Goal: Information Seeking & Learning: Learn about a topic

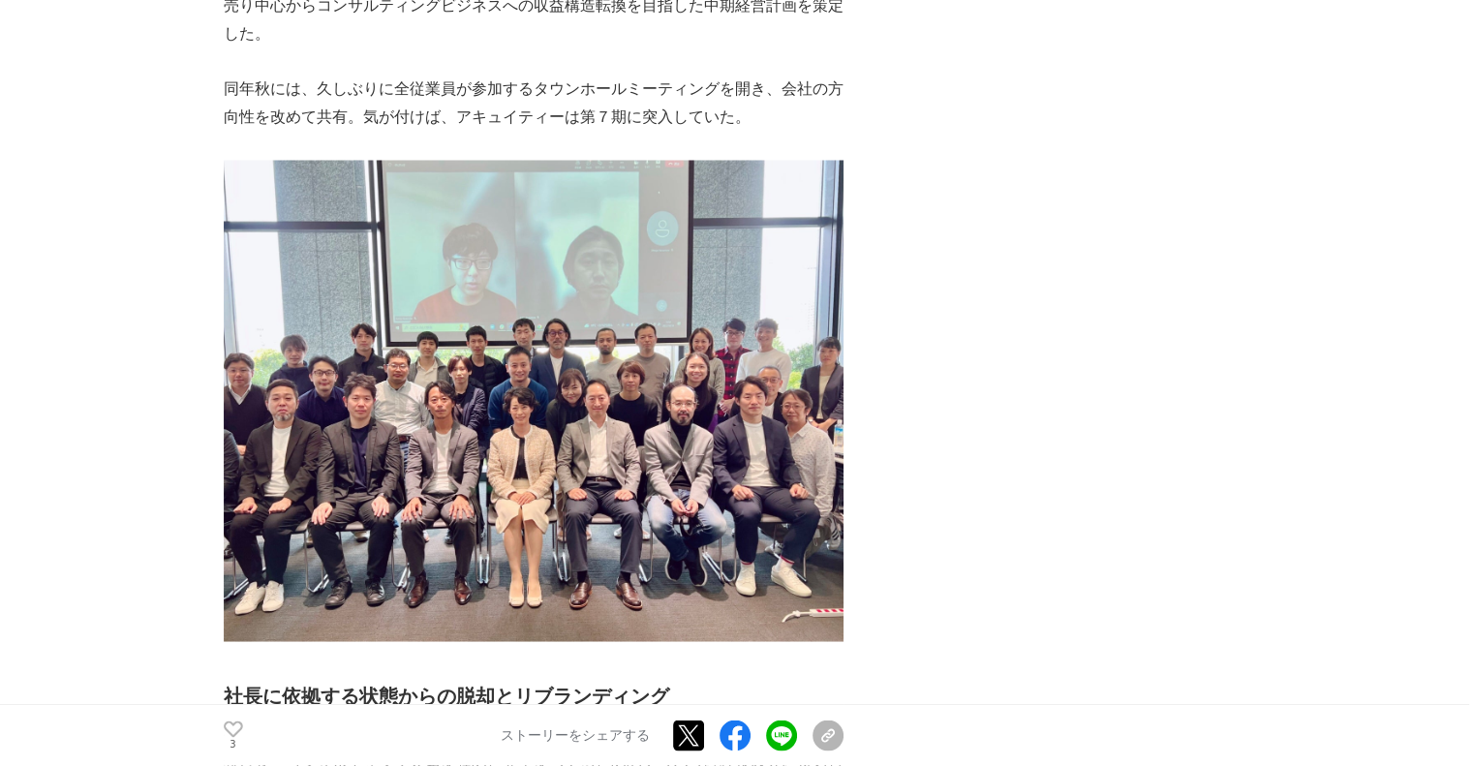
scroll to position [3582, 0]
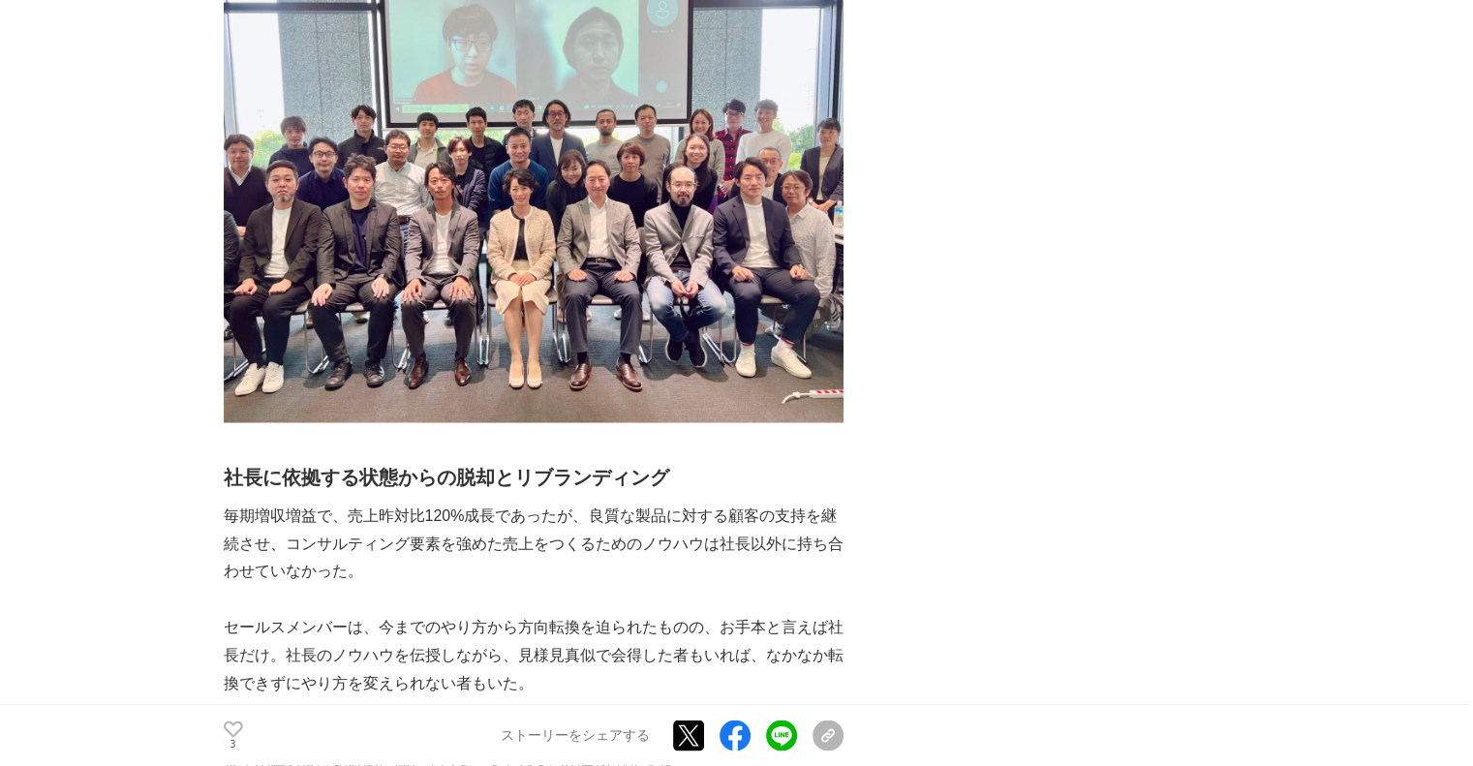
click at [624, 149] on img at bounding box center [534, 181] width 620 height 481
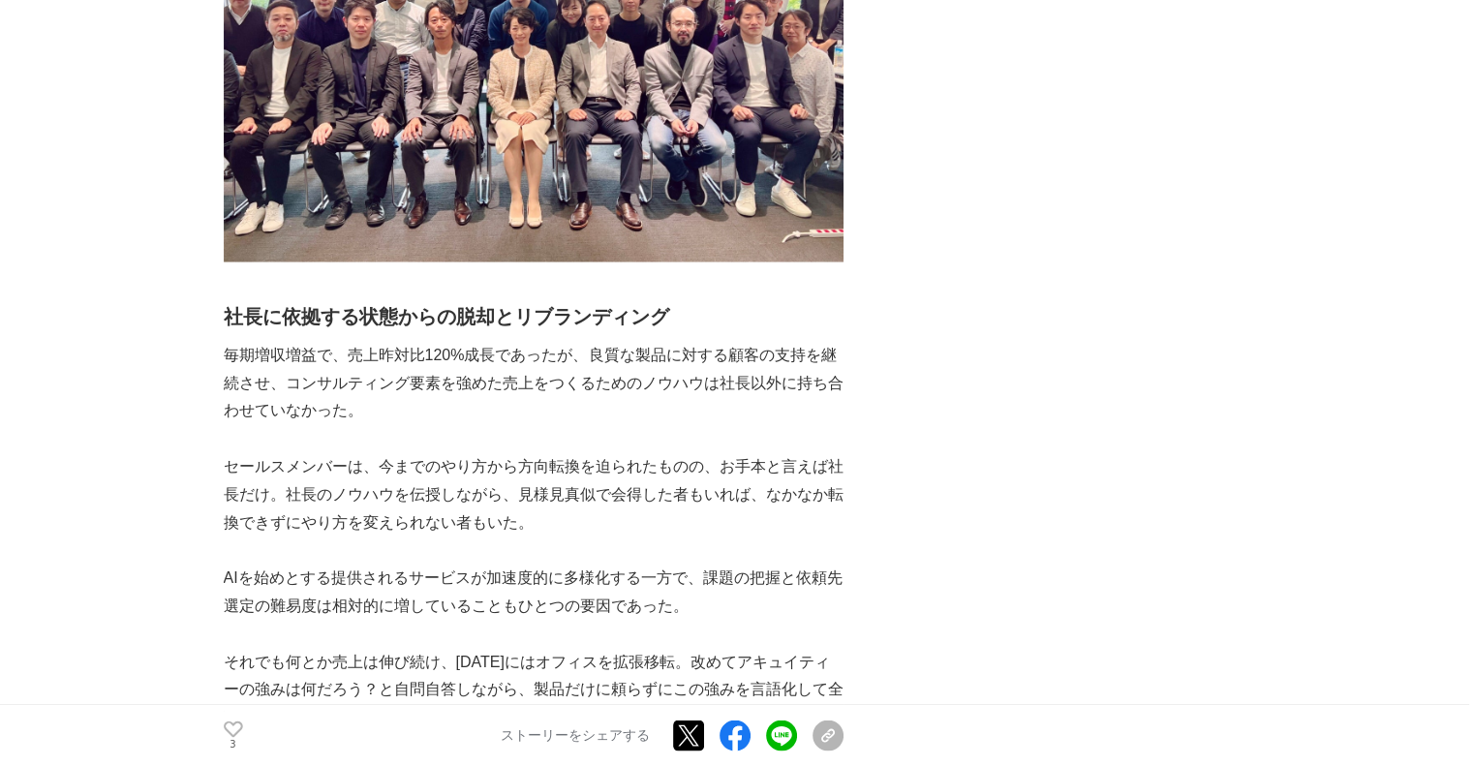
scroll to position [3873, 0]
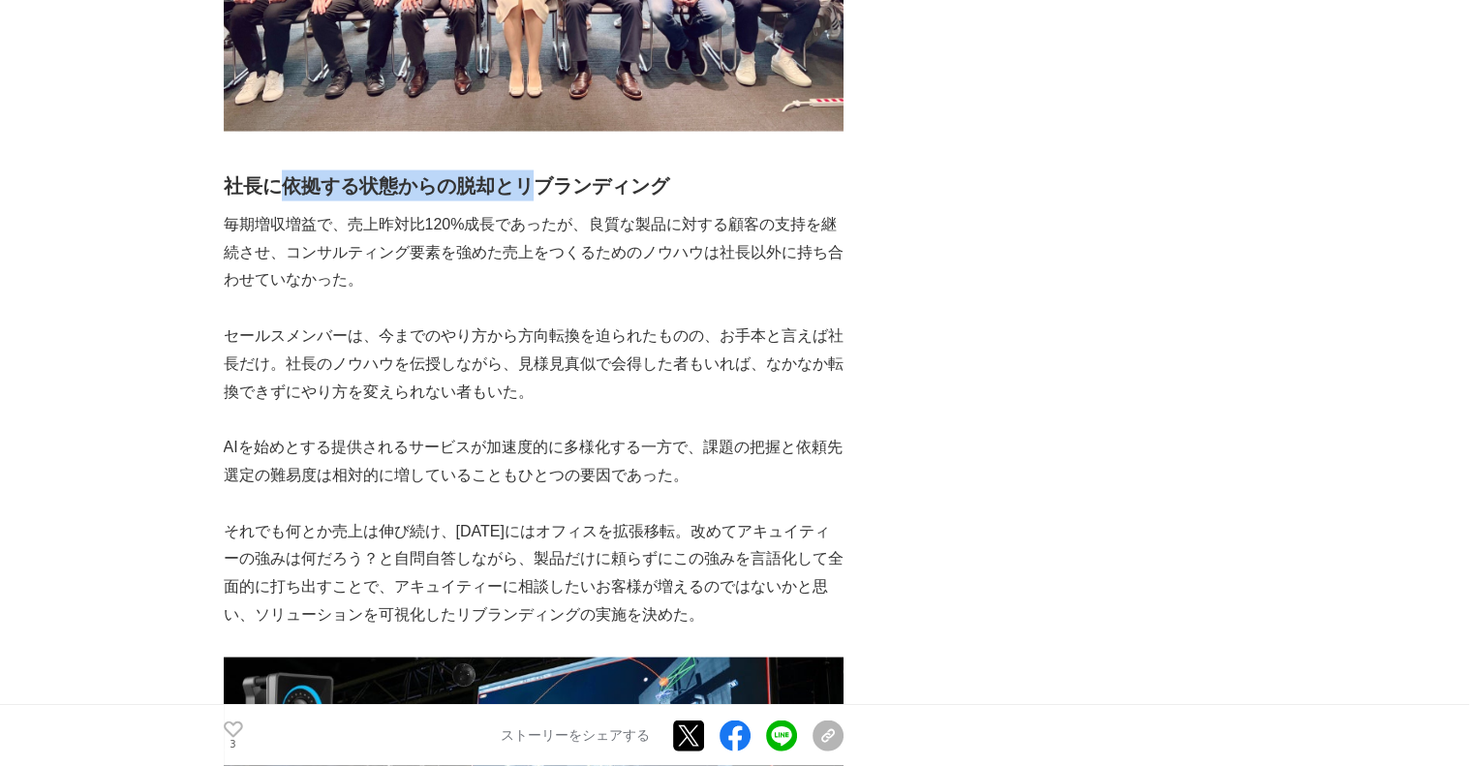
drag, startPoint x: 289, startPoint y: 196, endPoint x: 536, endPoint y: 187, distance: 248.0
click at [536, 187] on h2 "社長に依拠する状態からの脱却とリブランディング" at bounding box center [534, 185] width 620 height 31
click at [535, 191] on h2 "社長に依拠する状態からの脱却とリブランディング" at bounding box center [534, 185] width 620 height 31
drag, startPoint x: 225, startPoint y: 185, endPoint x: 311, endPoint y: 191, distance: 86.4
click at [299, 190] on h2 "社長に依拠する状態からの脱却とリブランディング" at bounding box center [534, 185] width 620 height 31
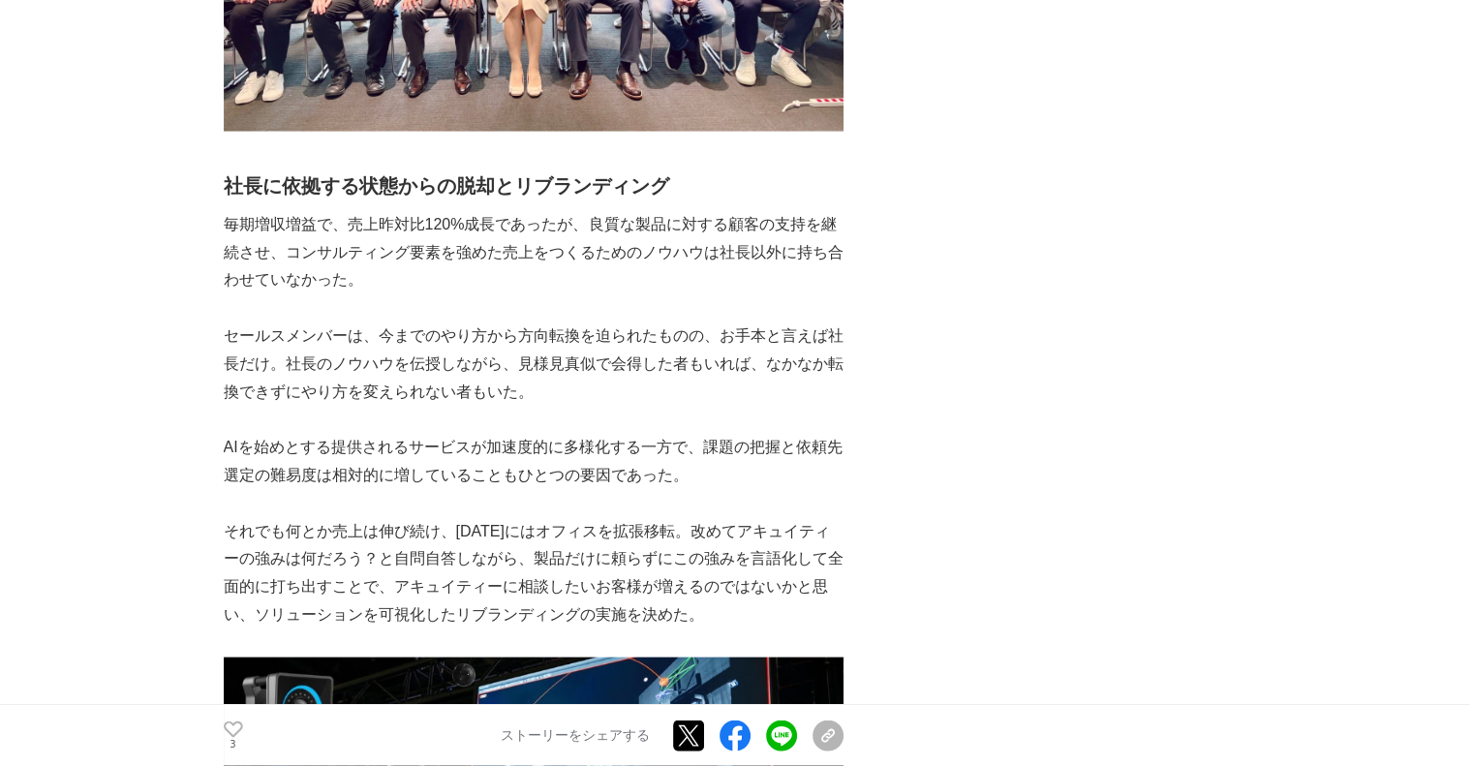
click at [381, 194] on h2 "社長に依拠する状態からの脱却とリブランディング" at bounding box center [534, 185] width 620 height 31
click at [319, 220] on p "毎期増収増益で、売上昨対比120%成長であったが、良質な製品に対する顧客の支持を継続させ、コンサルティング要素を強めた売上をつくるためのノウハウは社長以外に持…" at bounding box center [534, 252] width 620 height 83
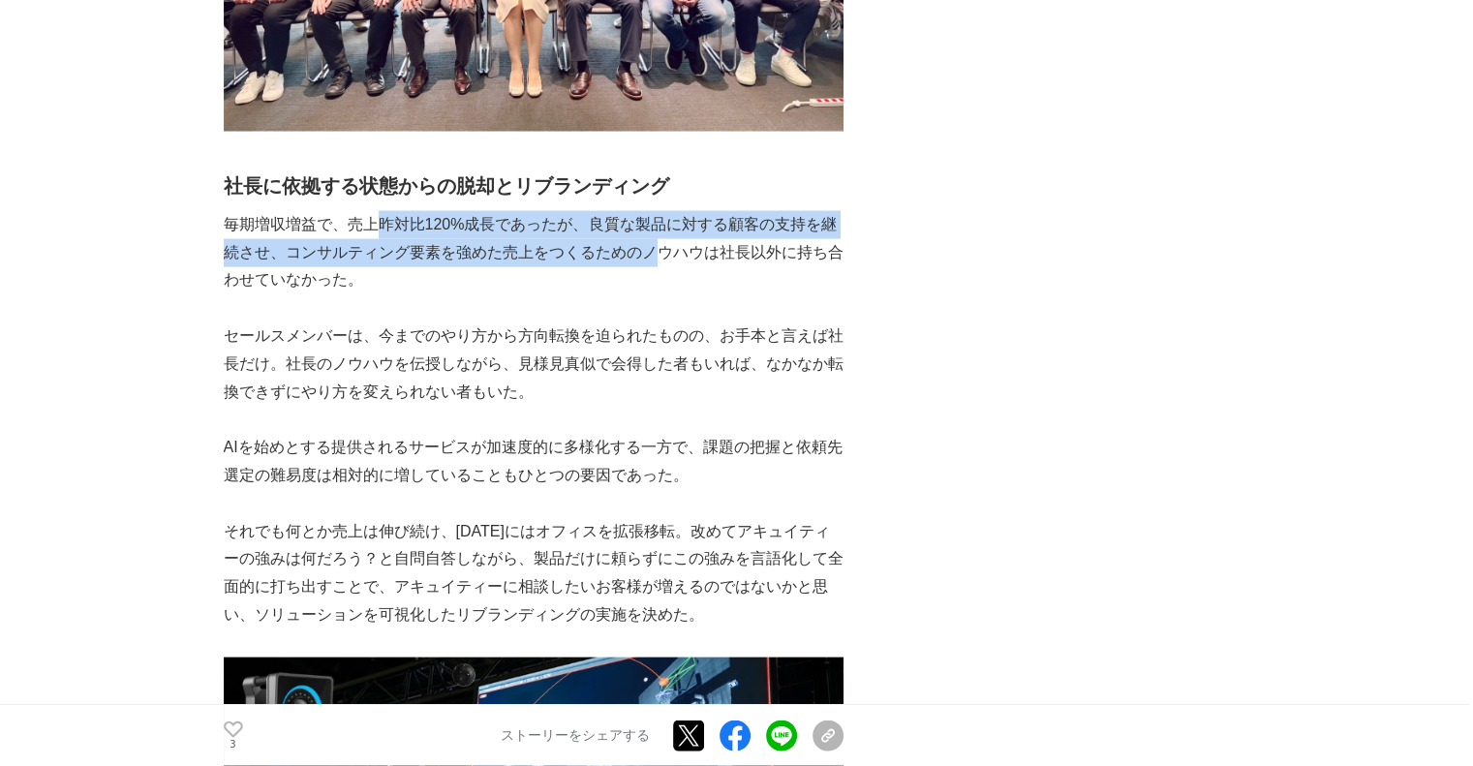
drag, startPoint x: 576, startPoint y: 241, endPoint x: 705, endPoint y: 251, distance: 129.1
click at [705, 251] on p "毎期増収増益で、売上昨対比120%成長であったが、良質な製品に対する顧客の支持を継続させ、コンサルティング要素を強めた売上をつくるためのノウハウは社長以外に持…" at bounding box center [534, 252] width 620 height 83
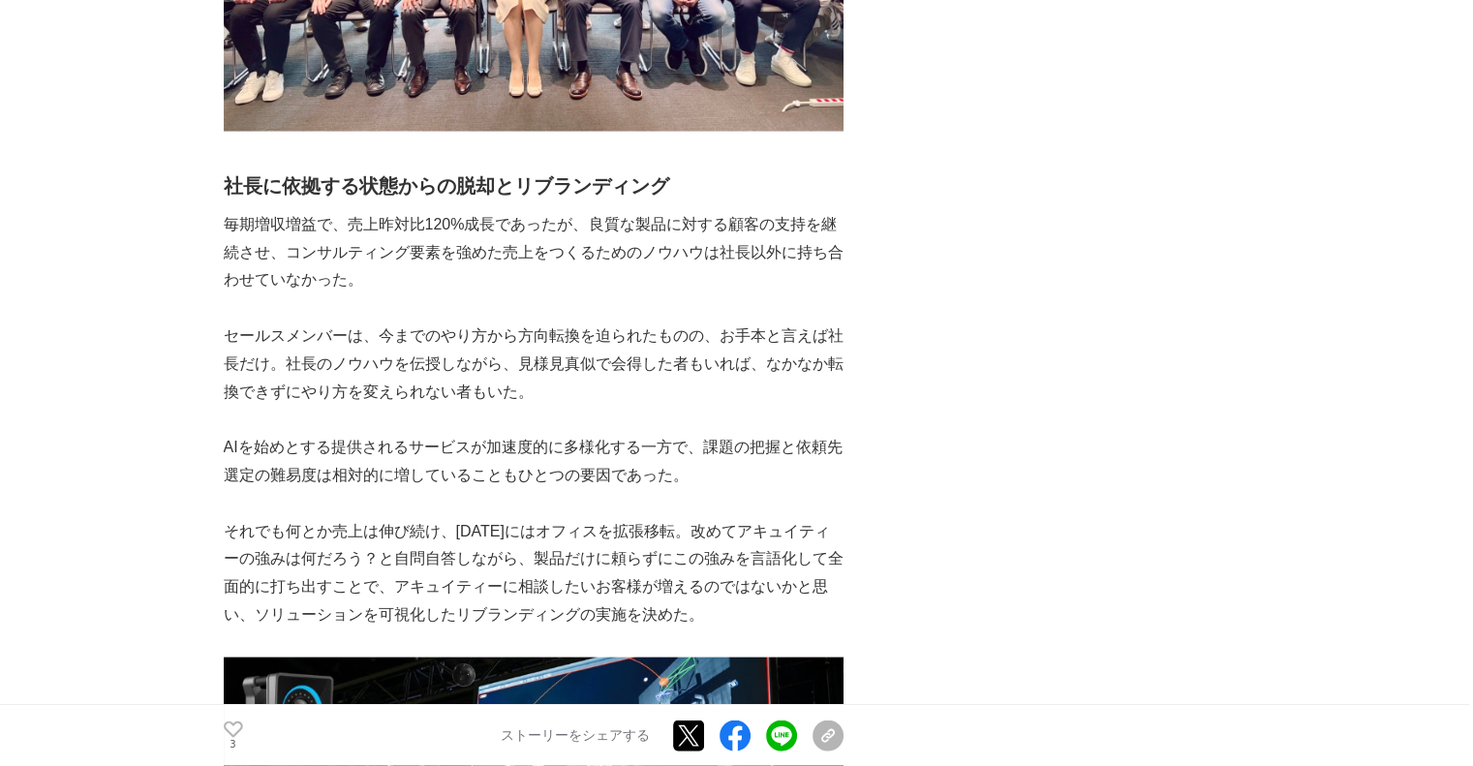
click at [701, 251] on p "毎期増収増益で、売上昨対比120%成長であったが、良質な製品に対する顧客の支持を継続させ、コンサルティング要素を強めた売上をつくるためのノウハウは社長以外に持…" at bounding box center [534, 252] width 620 height 83
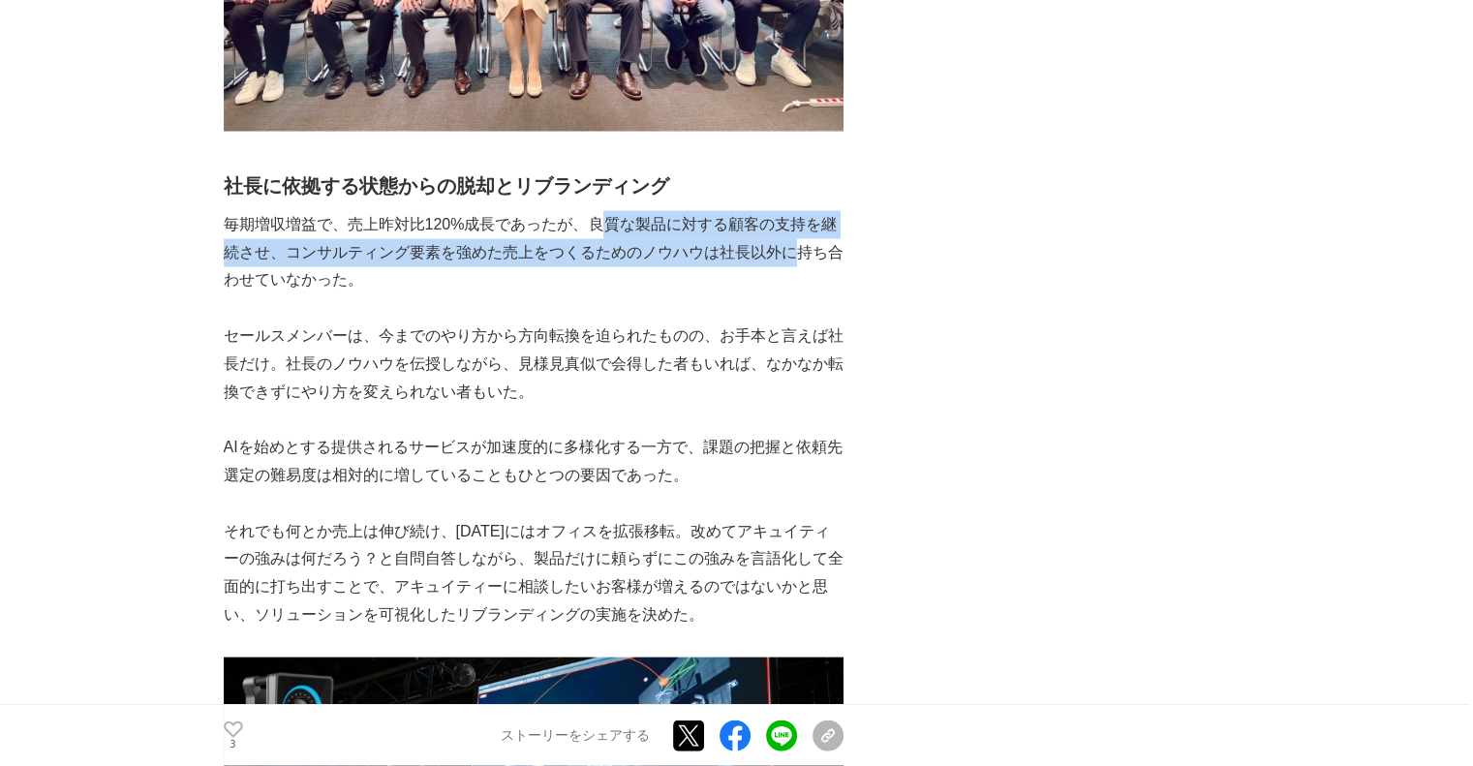
drag, startPoint x: 722, startPoint y: 239, endPoint x: 554, endPoint y: 208, distance: 171.3
click at [556, 208] on div "アキュイティー株式会社（以下、当社）は、画像処理・AI・センサー等を最適実装するセンシングテック企業として数多くの産業課題を解決してまいりました。特に、「DX…" at bounding box center [534, 463] width 620 height 7974
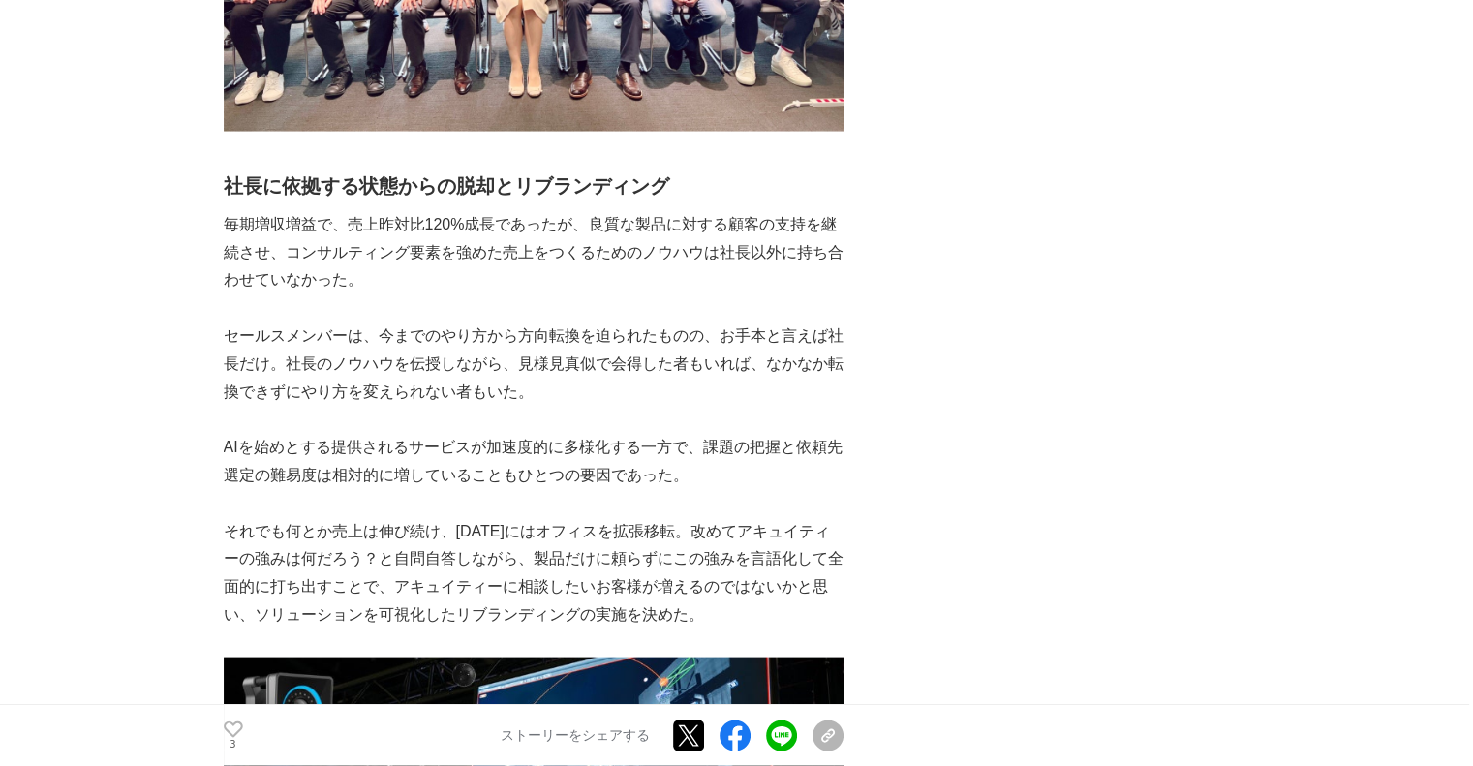
click at [440, 210] on div "アキュイティー株式会社（以下、当社）は、画像処理・AI・センサー等を最適実装するセンシングテック企業として数多くの産業課題を解決してまいりました。特に、「DX…" at bounding box center [534, 463] width 620 height 7974
drag, startPoint x: 367, startPoint y: 224, endPoint x: 585, endPoint y: 228, distance: 217.9
click at [585, 228] on p "毎期増収増益で、売上昨対比120%成長であったが、良質な製品に対する顧客の支持を継続させ、コンサルティング要素を強めた売上をつくるためのノウハウは社長以外に持…" at bounding box center [534, 252] width 620 height 83
click at [474, 230] on p "毎期増収増益で、売上昨対比120%成長であったが、良質な製品に対する顧客の支持を継続させ、コンサルティング要素を強めた売上をつくるためのノウハウは社長以外に持…" at bounding box center [534, 252] width 620 height 83
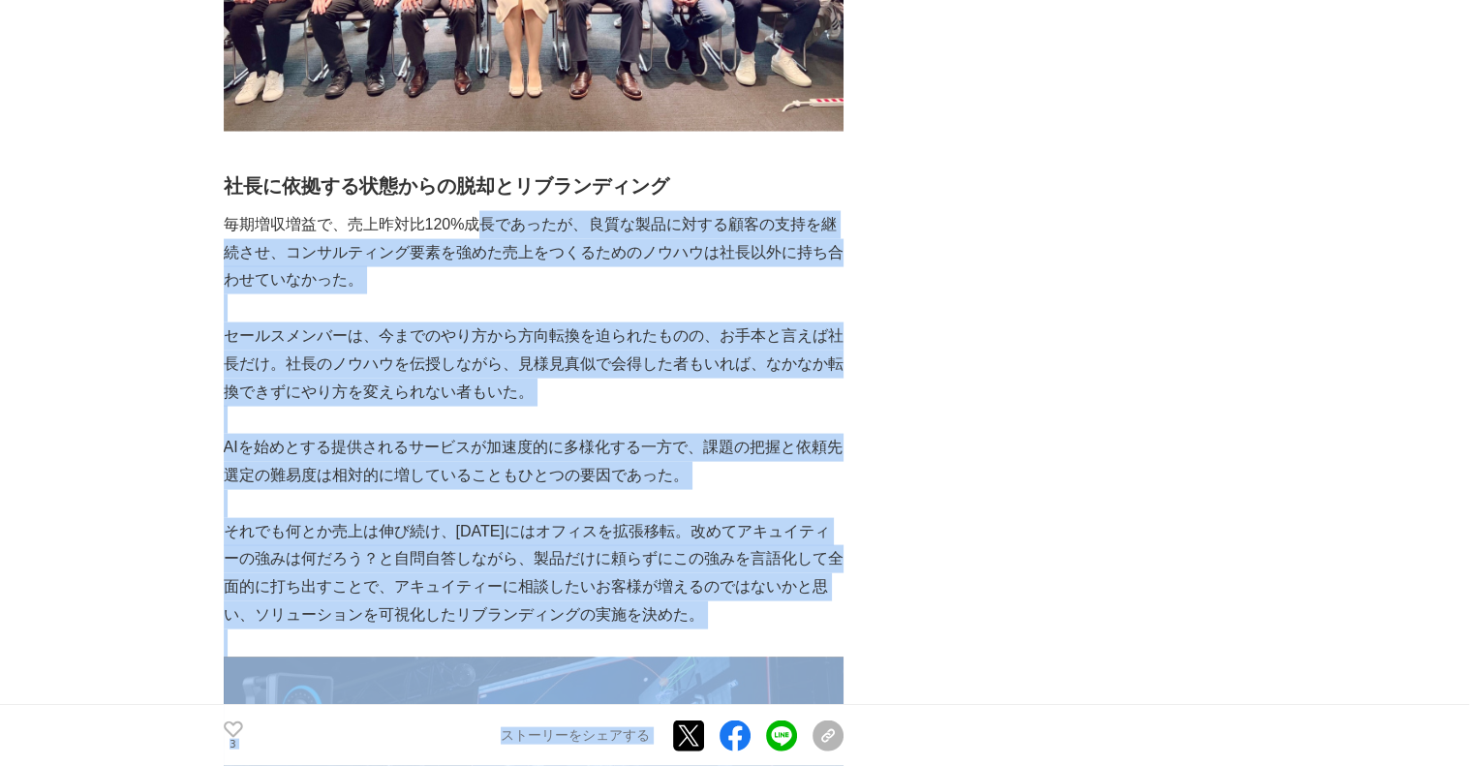
drag, startPoint x: 1042, startPoint y: 254, endPoint x: 1140, endPoint y: 254, distance: 97.8
click at [809, 249] on p "毎期増収増益で、売上昨対比120%成長であったが、良質な製品に対する顧客の支持を継続させ、コンサルティング要素を強めた売上をつくるためのノウハウは社長以外に持…" at bounding box center [534, 252] width 620 height 83
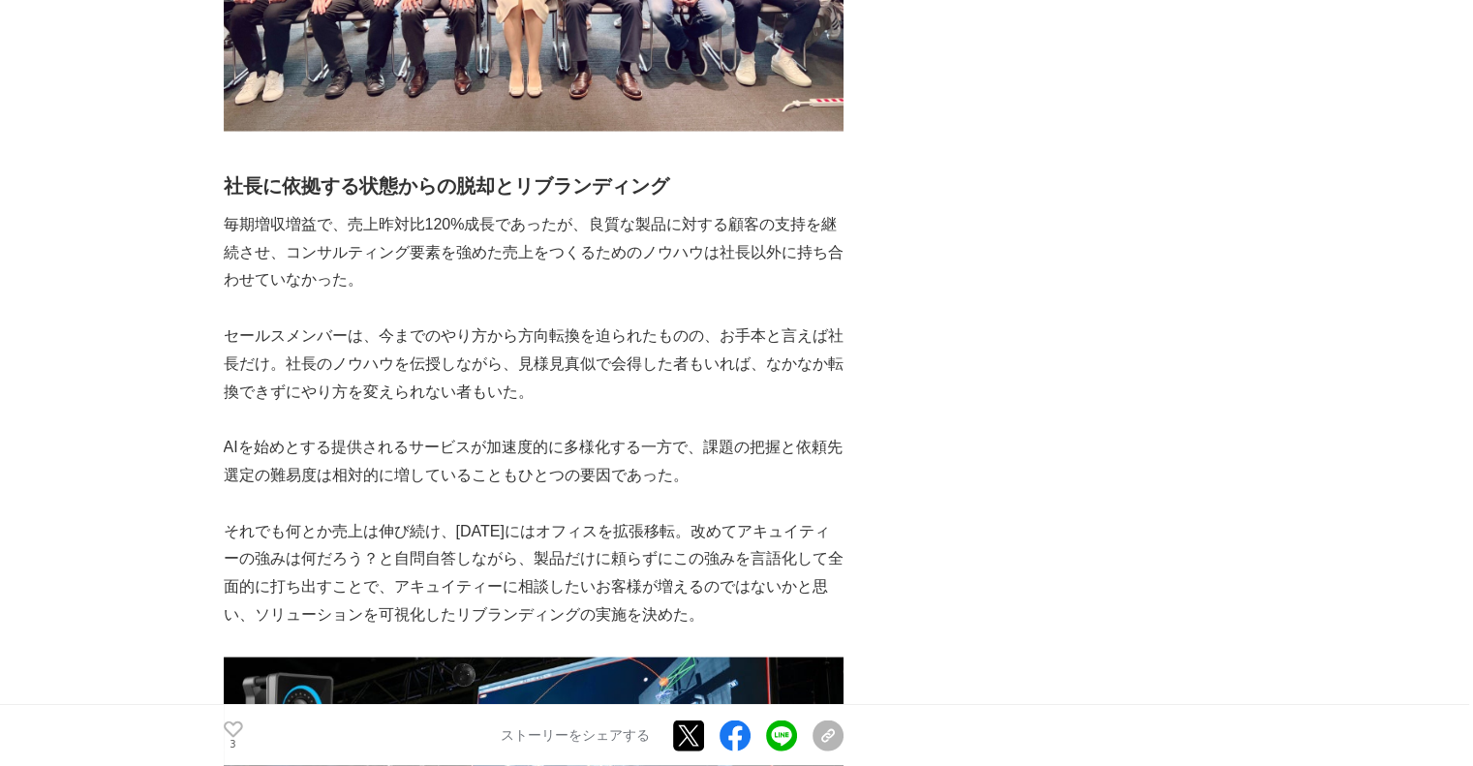
click at [770, 259] on p "毎期増収増益で、売上昨対比120%成長であったが、良質な製品に対する顧客の支持を継続させ、コンサルティング要素を強めた売上をつくるためのノウハウは社長以外に持…" at bounding box center [534, 252] width 620 height 83
click at [453, 191] on h2 "社長に依拠する状態からの脱却とリブランディング" at bounding box center [534, 185] width 620 height 31
click at [473, 191] on h2 "社長に依拠する状態からの脱却とリブランディング" at bounding box center [534, 185] width 620 height 31
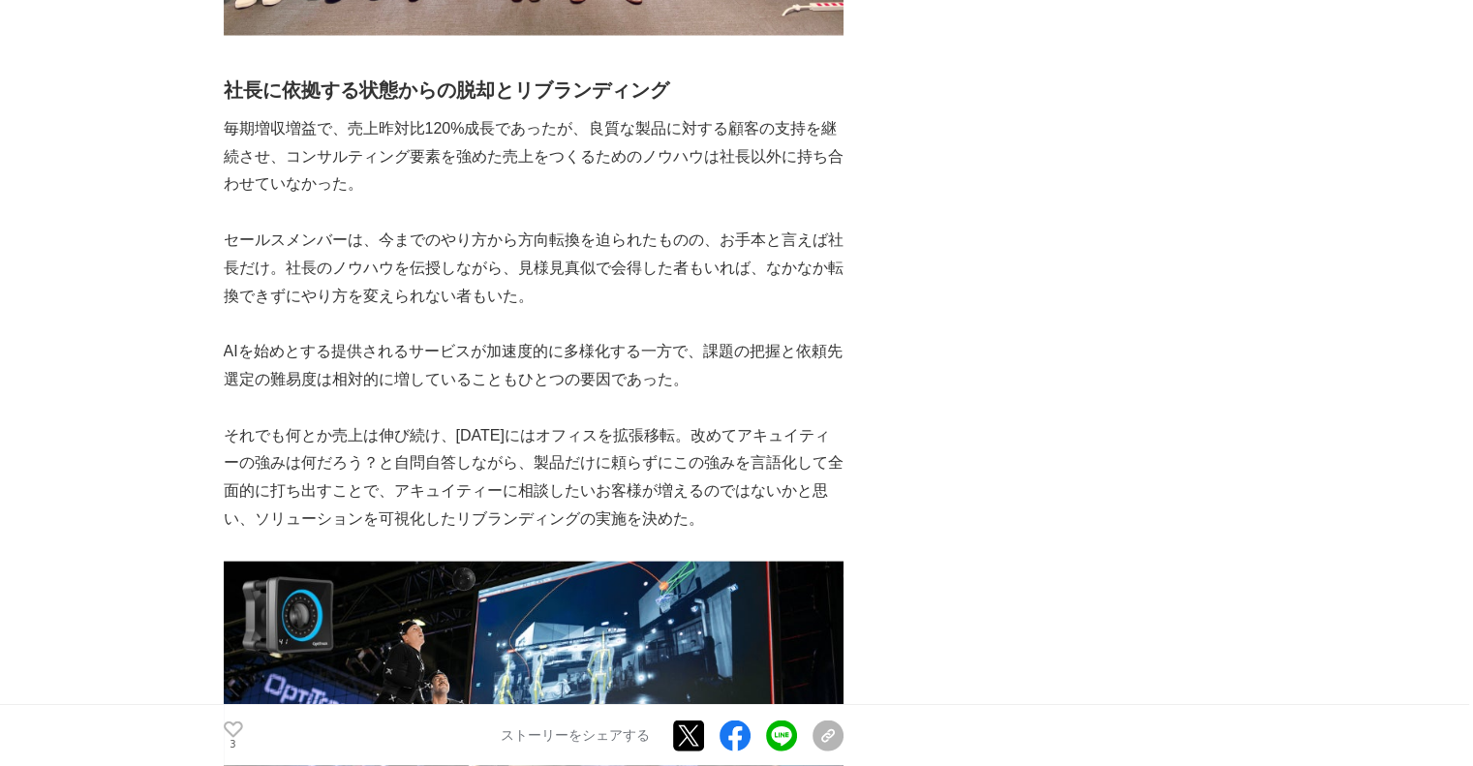
scroll to position [3970, 0]
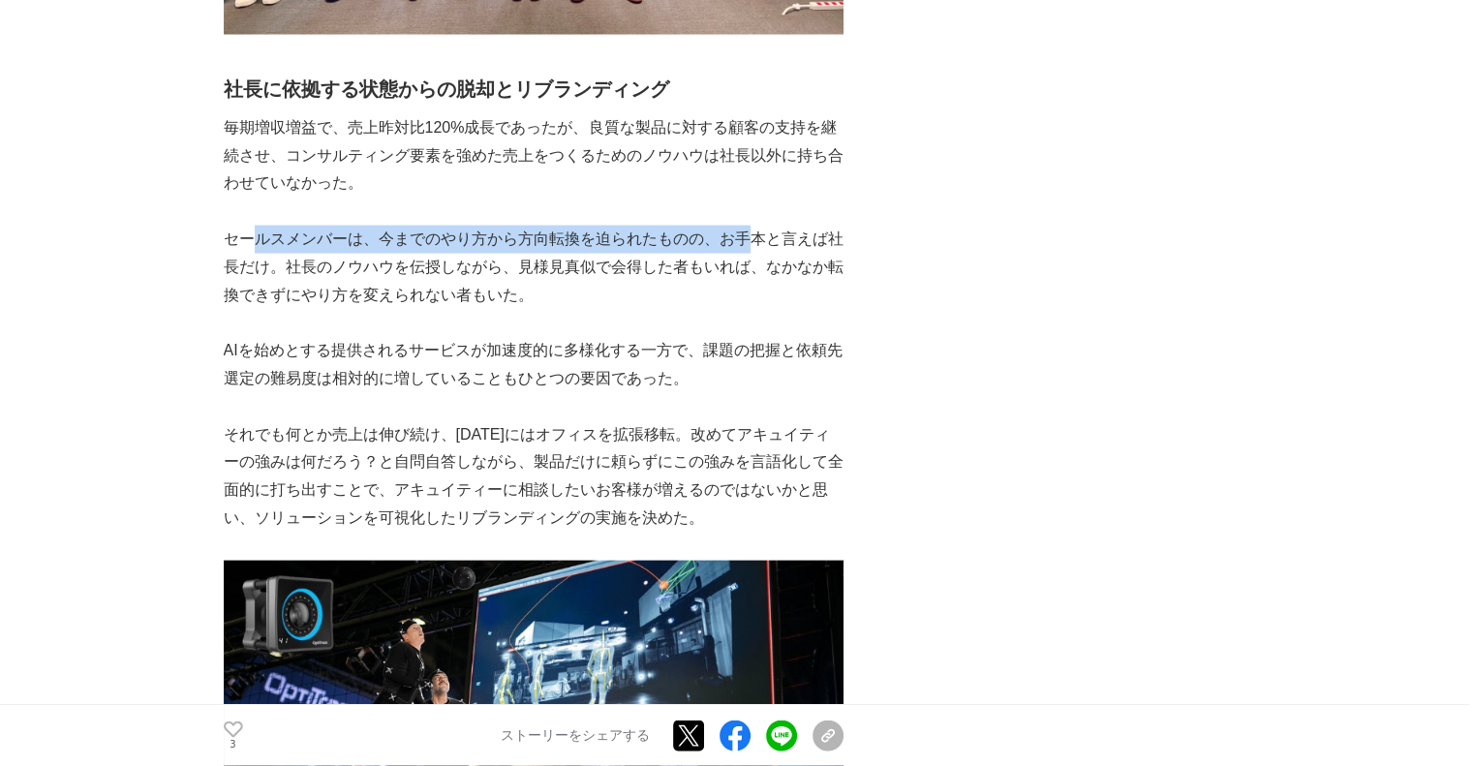
drag, startPoint x: 342, startPoint y: 243, endPoint x: 790, endPoint y: 243, distance: 448.3
click at [790, 243] on p "セールスメンバーは、今までのやり方から方向転換を迫られたものの、お手本と言えば社長だけ。社長のノウハウを伝授しながら、見様見真似で会得した者もいれば、なかなか…" at bounding box center [534, 267] width 620 height 83
click at [703, 250] on p "セールスメンバーは、今までのやり方から方向転換を迫られたものの、お手本と言えば社長だけ。社長のノウハウを伝授しながら、見様見真似で会得した者もいれば、なかなか…" at bounding box center [534, 267] width 620 height 83
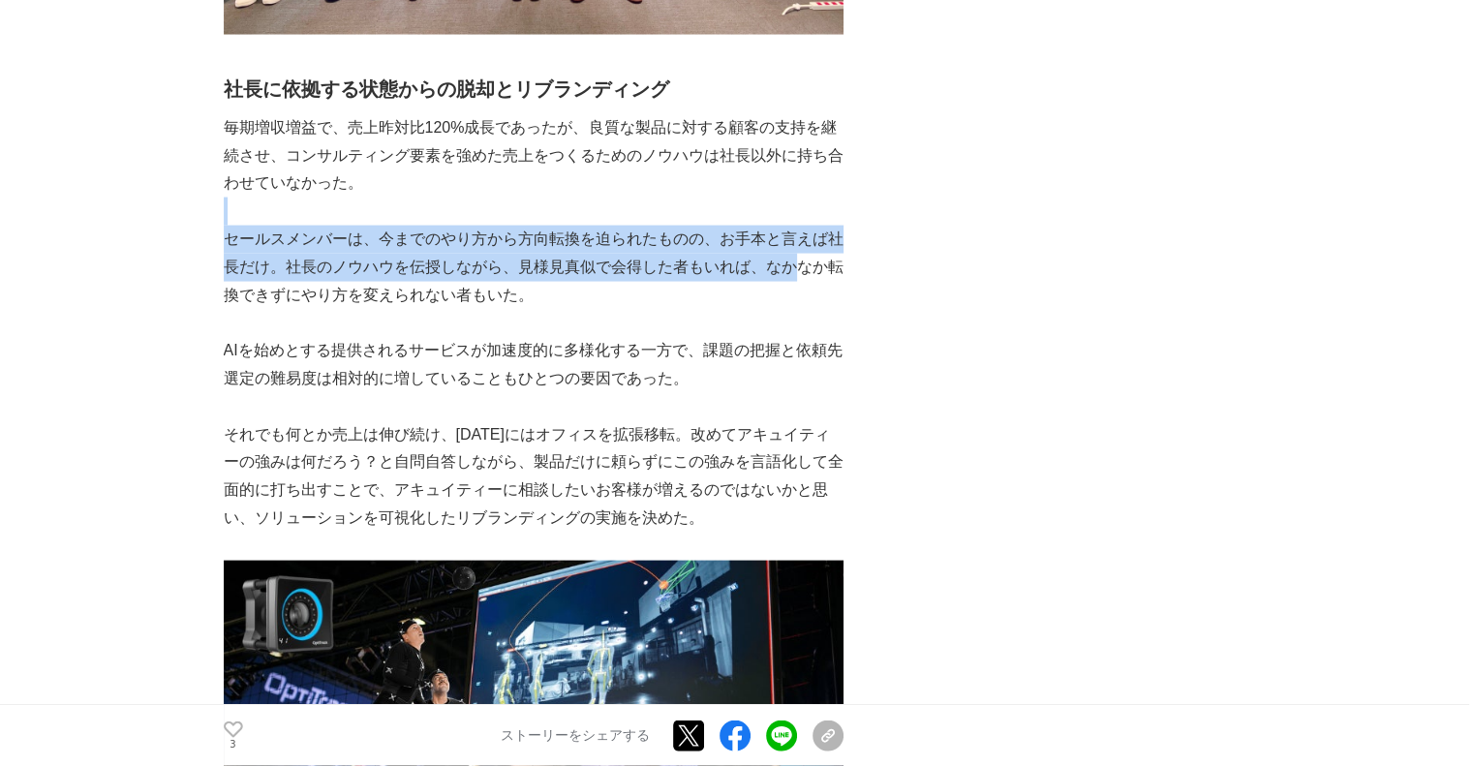
drag, startPoint x: 542, startPoint y: 200, endPoint x: 487, endPoint y: 198, distance: 55.3
click at [494, 198] on div "アキュイティー株式会社（以下、当社）は、画像処理・AI・センサー等を最適実装するセンシングテック企業として数多くの産業課題を解決してまいりました。特に、「DX…" at bounding box center [534, 366] width 620 height 7974
click at [497, 243] on p "セールスメンバーは、今までのやり方から方向転換を迫られたものの、お手本と言えば社長だけ。社長のノウハウを伝授しながら、見様見真似で会得した者もいれば、なかなか…" at bounding box center [534, 267] width 620 height 83
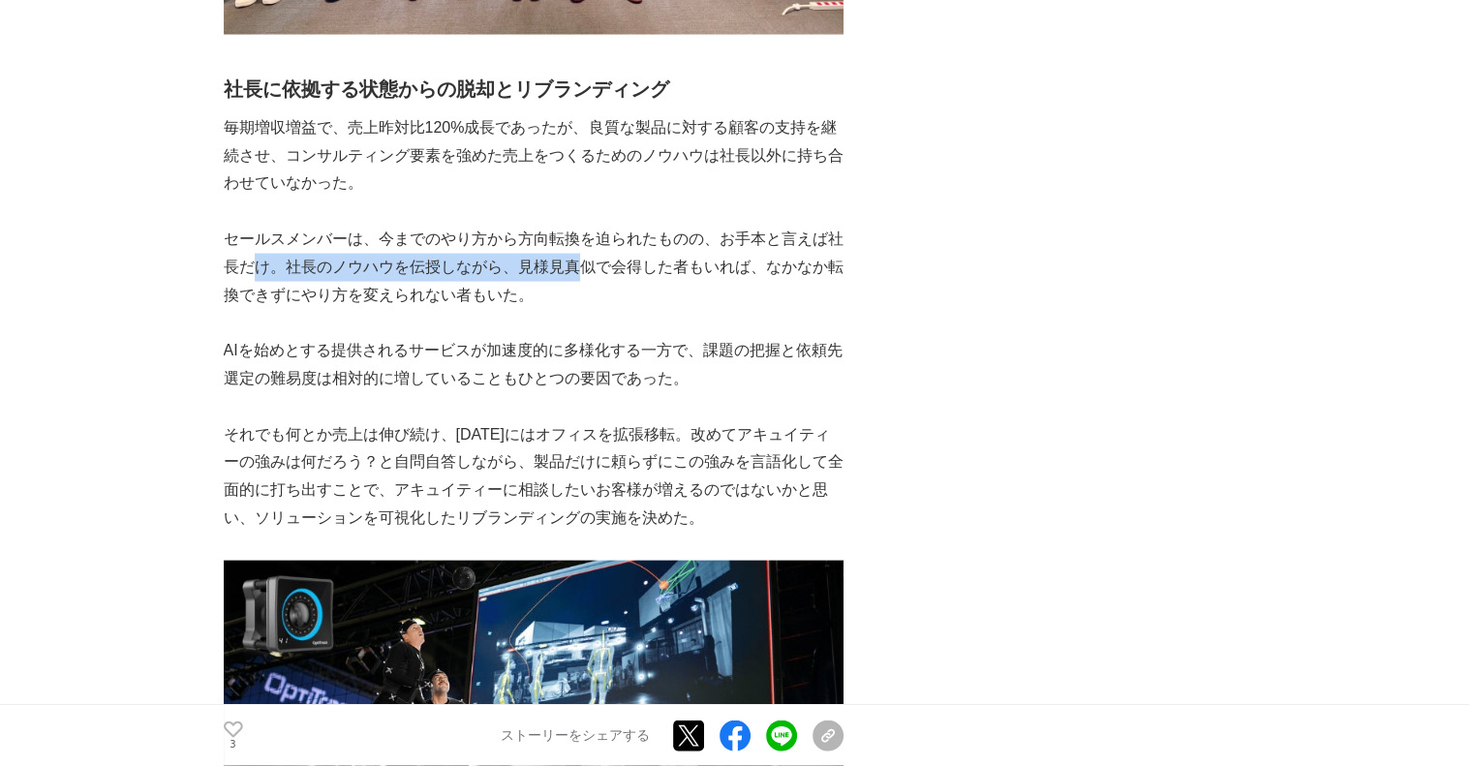
drag, startPoint x: 549, startPoint y: 276, endPoint x: 585, endPoint y: 276, distance: 35.8
click at [585, 276] on p "セールスメンバーは、今までのやり方から方向転換を迫られたものの、お手本と言えば社長だけ。社長のノウハウを伝授しながら、見様見真似で会得した者もいれば、なかなか…" at bounding box center [534, 267] width 620 height 83
click at [577, 276] on p "セールスメンバーは、今までのやり方から方向転換を迫られたものの、お手本と言えば社長だけ。社長のノウハウを伝授しながら、見様見真似で会得した者もいれば、なかなか…" at bounding box center [534, 267] width 620 height 83
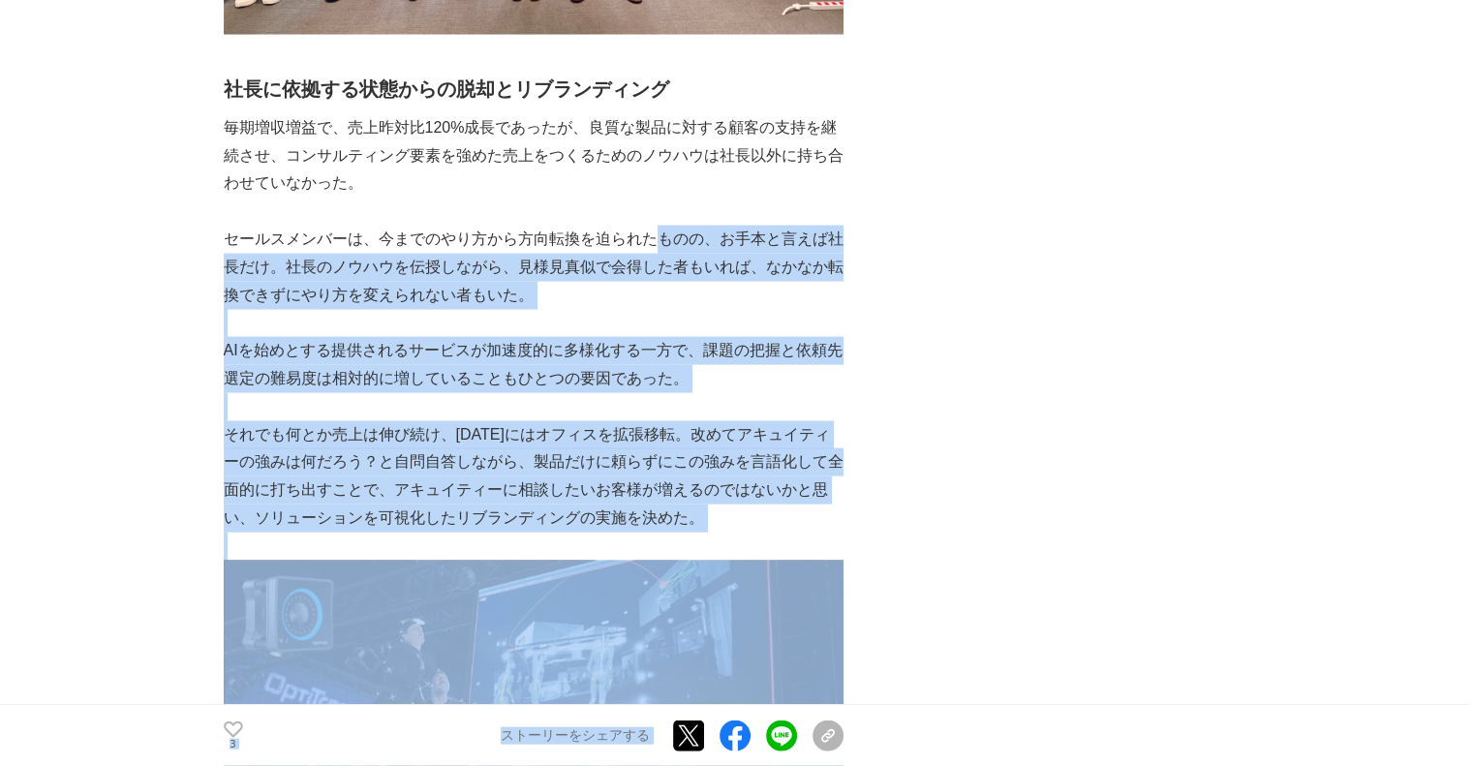
click at [651, 248] on p "セールスメンバーは、今までのやり方から方向転換を迫られたものの、お手本と言えば社長だけ。社長のノウハウを伝授しながら、見様見真似で会得した者もいれば、なかなか…" at bounding box center [534, 267] width 620 height 83
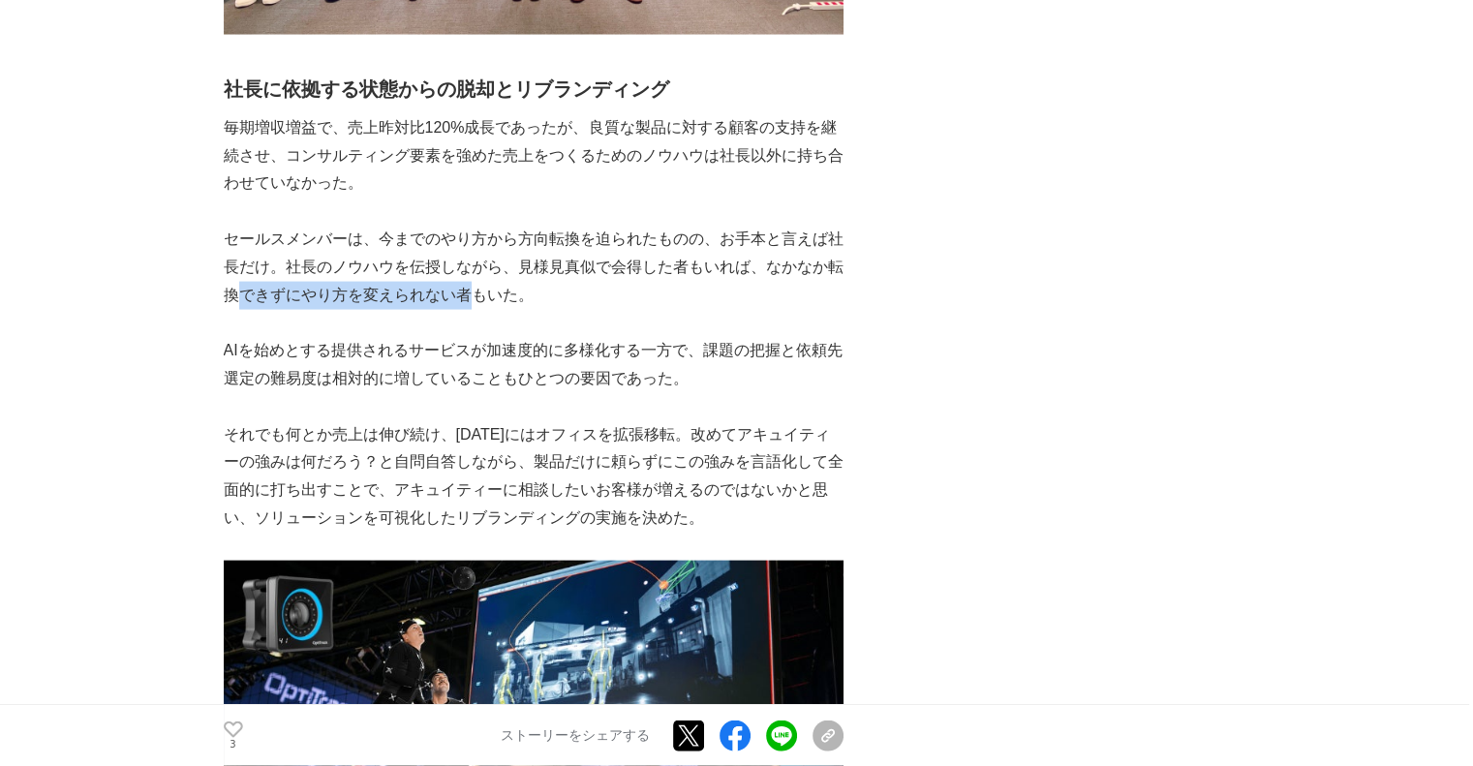
click at [517, 309] on p "セールスメンバーは、今までのやり方から方向転換を迫られたものの、お手本と言えば社長だけ。社長のノウハウを伝授しながら、見様見真似で会得した者もいれば、なかなか…" at bounding box center [534, 267] width 620 height 83
click at [274, 371] on p "AIを始めとする提供されるサービスが加速度的に多様化する一方で、課題の把握と依頼先選定の難易度は相対的に増していることもひとつの要因であった。" at bounding box center [534, 365] width 620 height 56
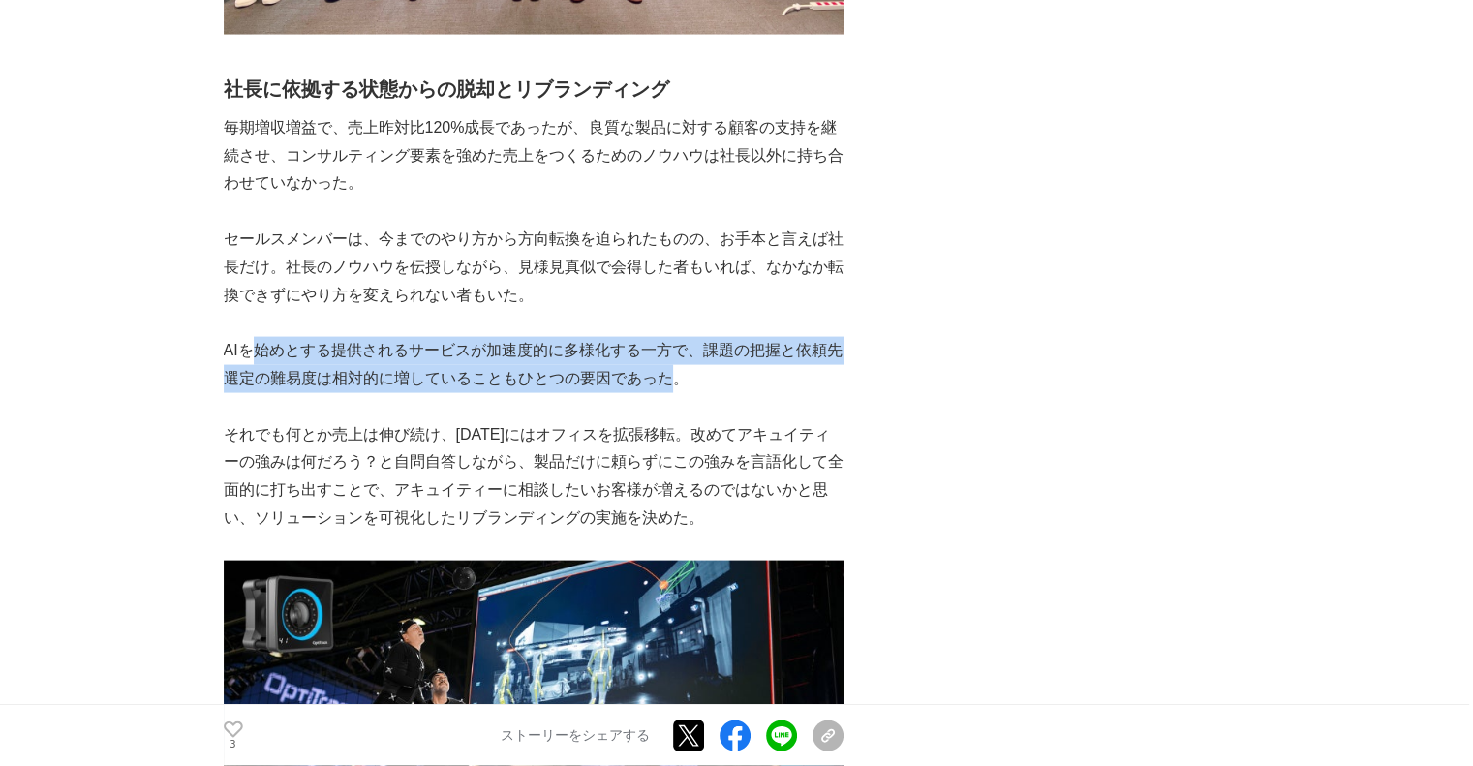
drag, startPoint x: 323, startPoint y: 370, endPoint x: 663, endPoint y: 373, distance: 339.9
click at [663, 373] on p "AIを始めとする提供されるサービスが加速度的に多様化する一方で、課題の把握と依頼先選定の難易度は相対的に増していることもひとつの要因であった。" at bounding box center [534, 365] width 620 height 56
click at [592, 376] on p "AIを始めとする提供されるサービスが加速度的に多様化する一方で、課題の把握と依頼先選定の難易度は相対的に増していることもひとつの要因であった。" at bounding box center [534, 365] width 620 height 56
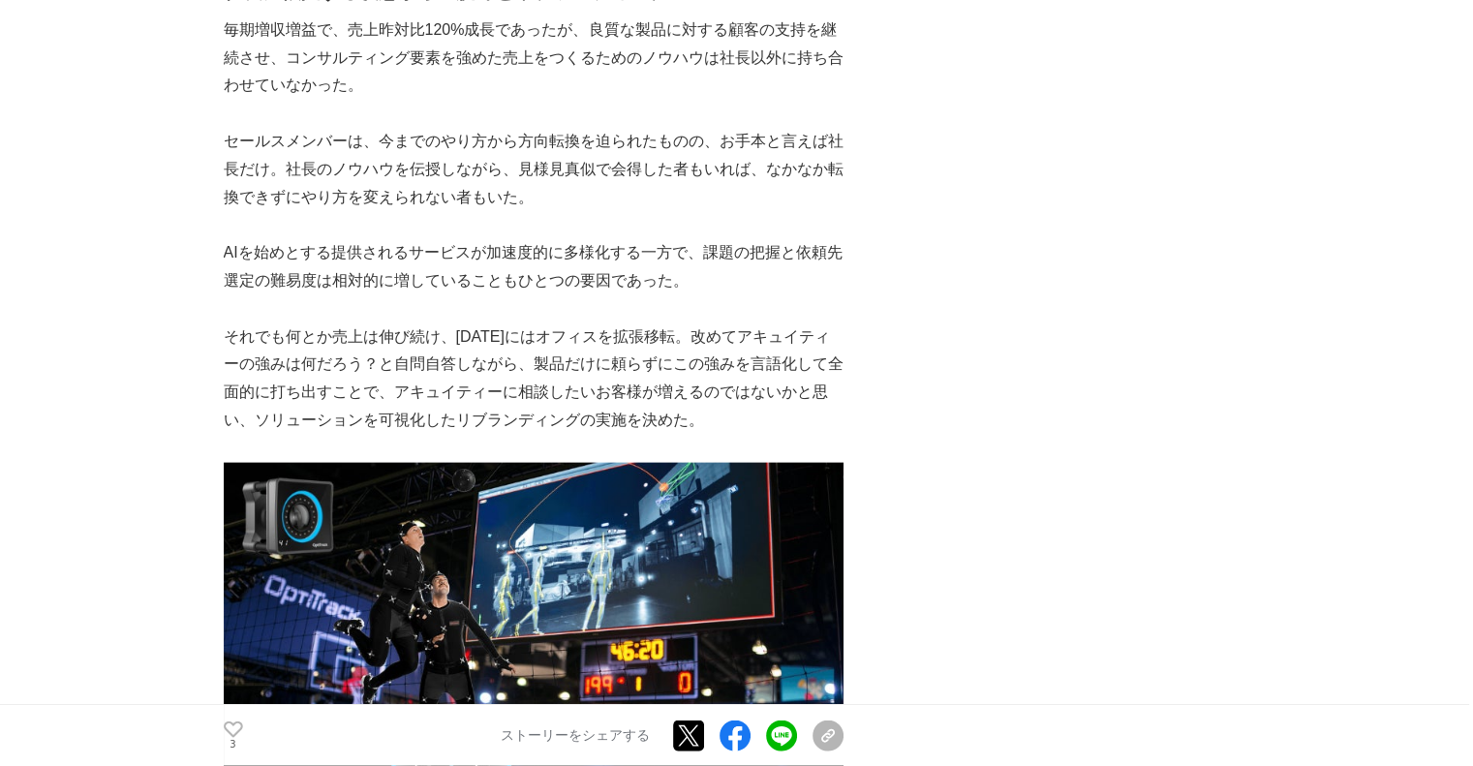
scroll to position [4163, 0]
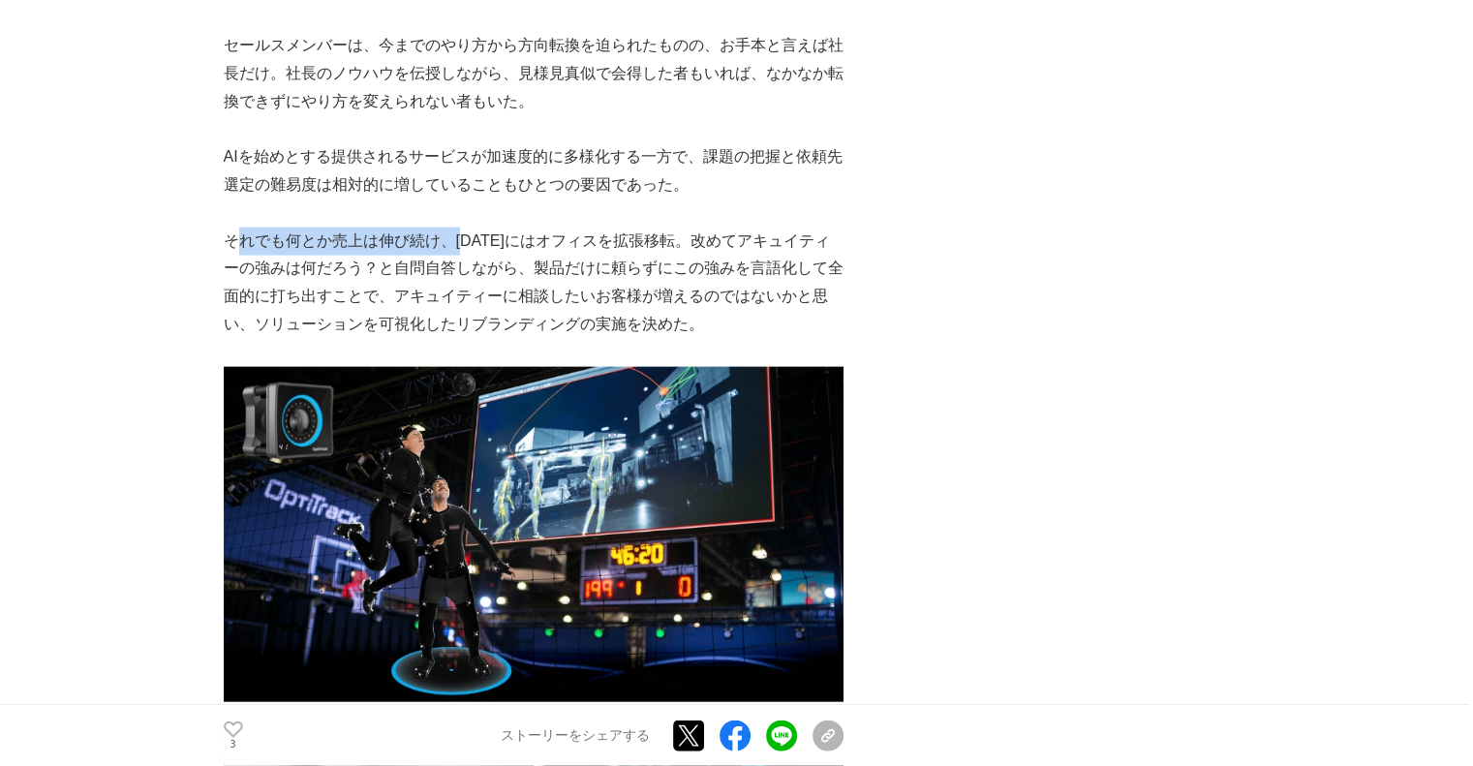
drag, startPoint x: 243, startPoint y: 240, endPoint x: 472, endPoint y: 245, distance: 229.5
click at [470, 245] on p "それでも何とか売上は伸び続け、[DATE]にはオフィスを拡張移転。改めてアキュイティーの強みは何だろう？と自問自答しながら、製品だけに頼らずにこの強みを言語化…" at bounding box center [534, 283] width 620 height 111
click at [522, 259] on p "それでも何とか売上は伸び続け、[DATE]にはオフィスを拡張移転。改めてアキュイティーの強みは何だろう？と自問自答しながら、製品だけに頼らずにこの強みを言語化…" at bounding box center [534, 283] width 620 height 111
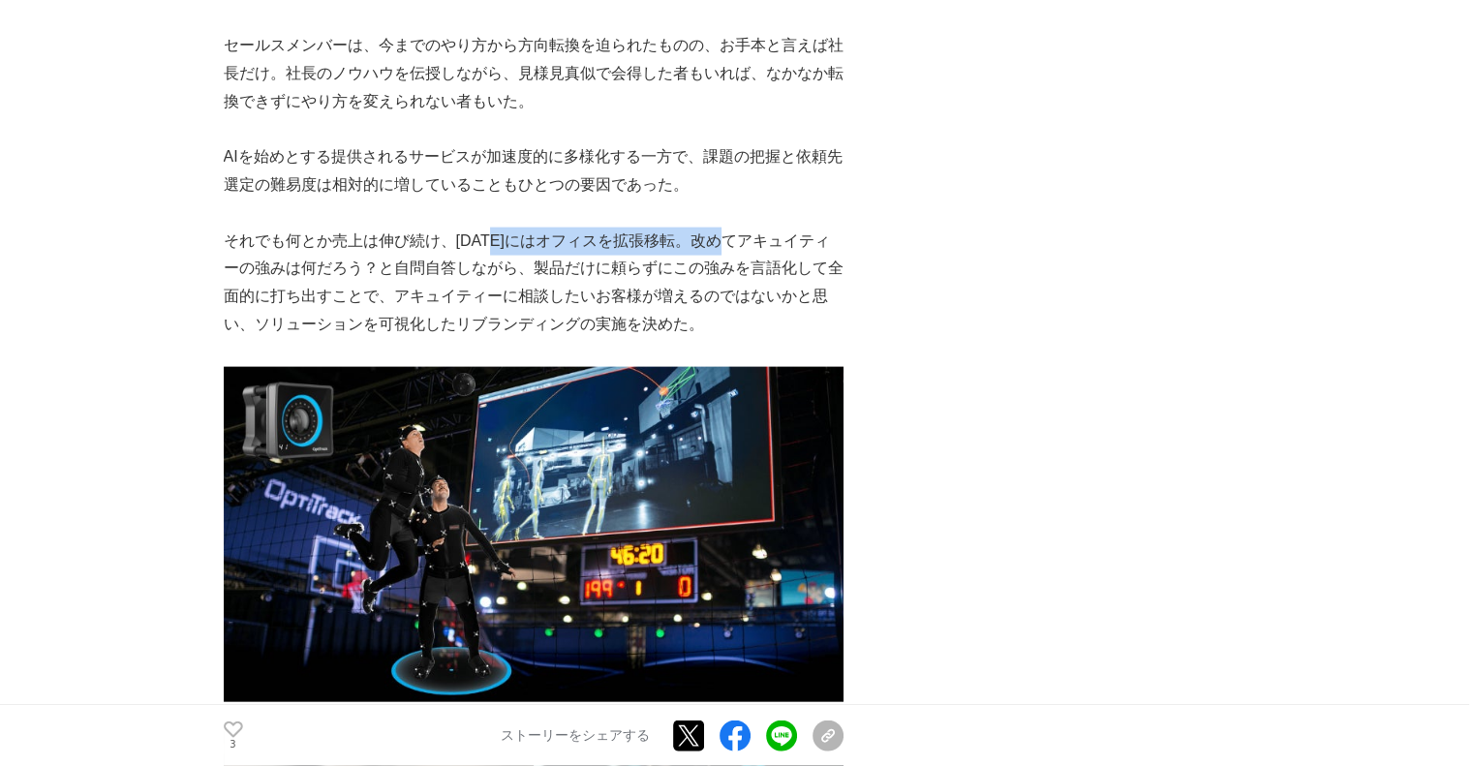
drag, startPoint x: 494, startPoint y: 243, endPoint x: 728, endPoint y: 245, distance: 234.3
click at [728, 245] on p "それでも何とか売上は伸び続け、[DATE]にはオフィスを拡張移転。改めてアキュイティーの強みは何だろう？と自問自答しながら、製品だけに頼らずにこの強みを言語化…" at bounding box center [534, 283] width 620 height 111
click at [773, 239] on p "それでも何とか売上は伸び続け、[DATE]にはオフィスを拡張移転。改めてアキュイティーの強みは何だろう？と自問自答しながら、製品だけに頼らずにこの強みを言語化…" at bounding box center [534, 283] width 620 height 111
click at [701, 227] on div "アキュイティー株式会社（以下、当社）は、画像処理・AI・センサー等を最適実装するセンシングテック企業として数多くの産業課題を解決してまいりました。特に、「DX…" at bounding box center [534, 172] width 620 height 7974
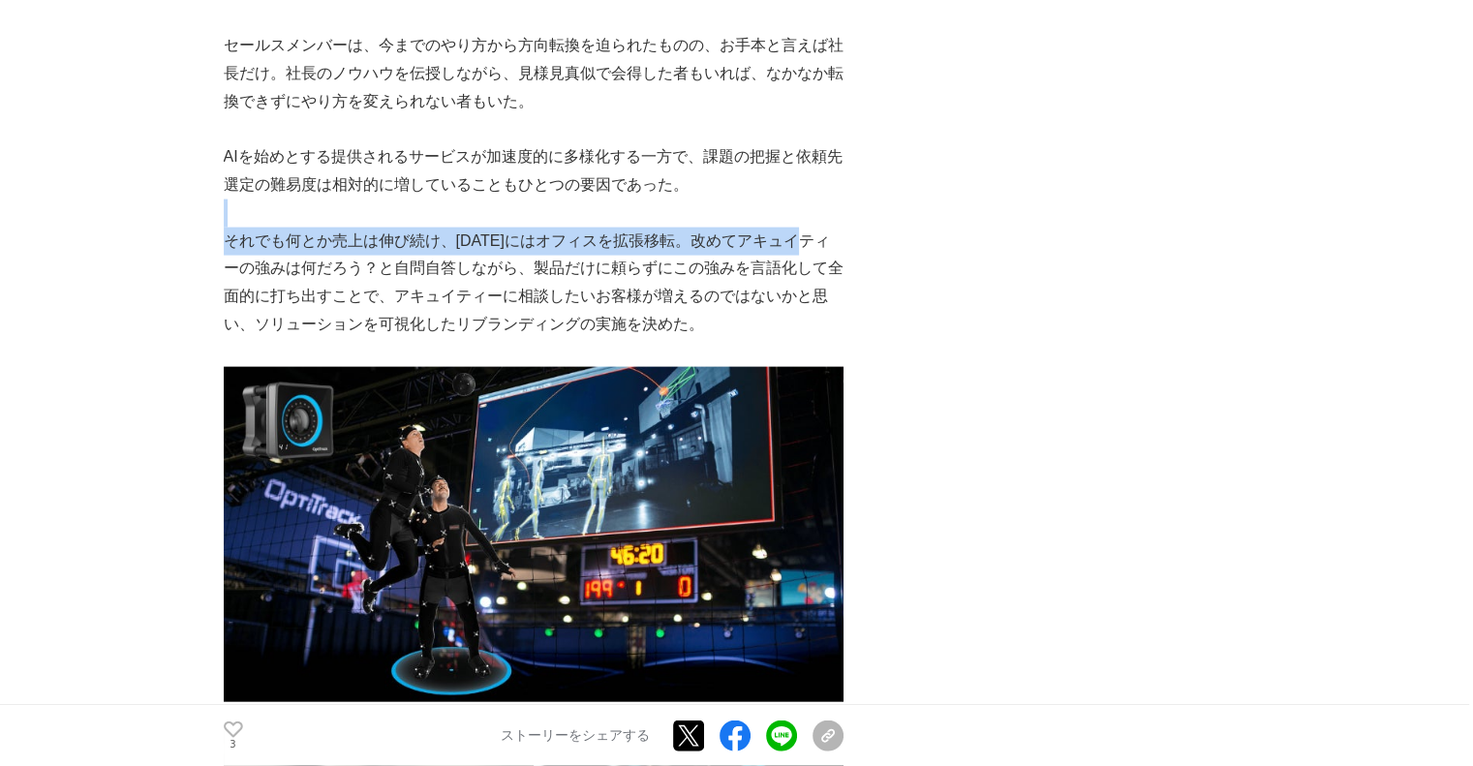
click at [701, 227] on p at bounding box center [534, 213] width 620 height 28
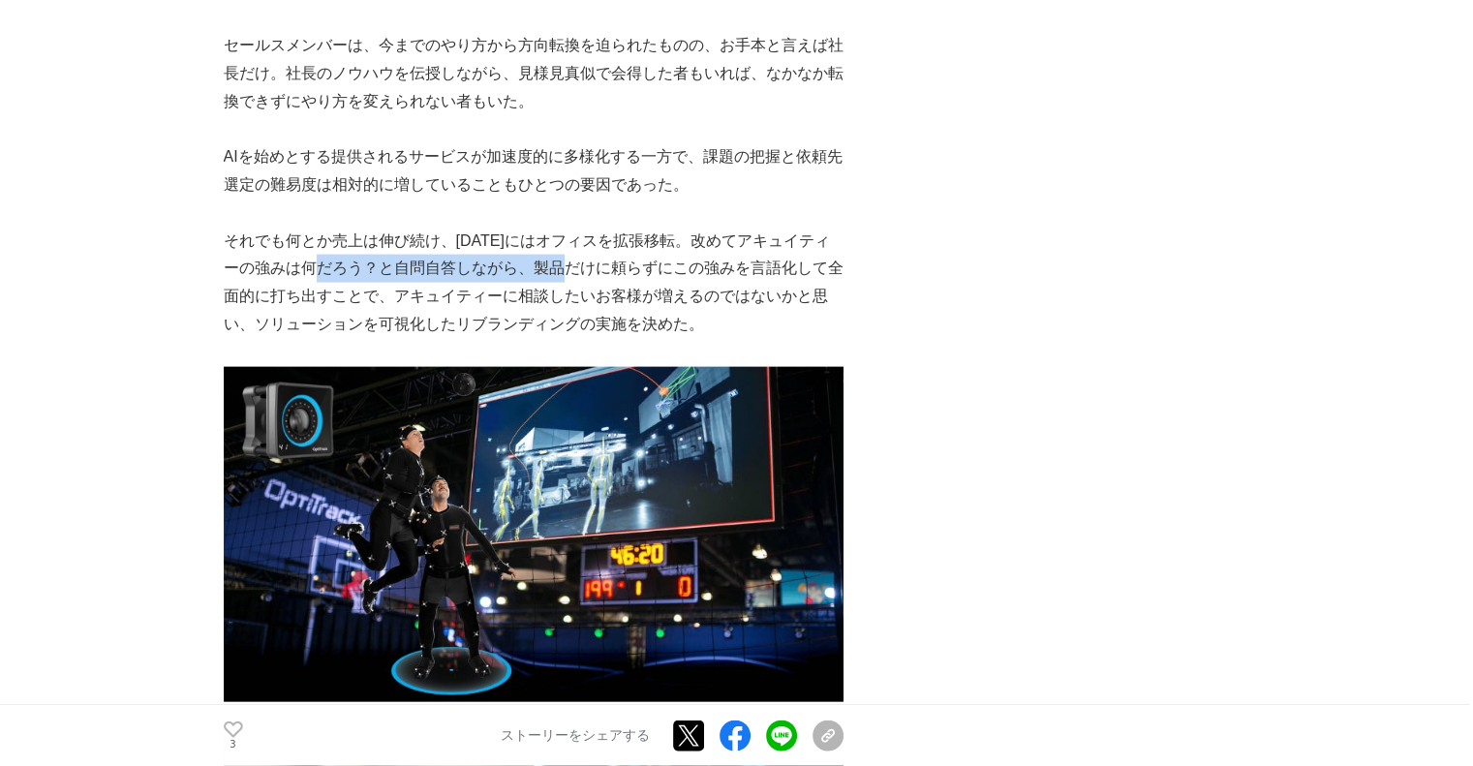
drag, startPoint x: 318, startPoint y: 267, endPoint x: 565, endPoint y: 282, distance: 248.3
click at [565, 282] on p "それでも何とか売上は伸び続け、[DATE]にはオフィスを拡張移転。改めてアキュイティーの強みは何だろう？と自問自答しながら、製品だけに頼らずにこの強みを言語化…" at bounding box center [534, 283] width 620 height 111
click at [365, 305] on p "それでも何とか売上は伸び続け、[DATE]にはオフィスを拡張移転。改めてアキュイティーの強みは何だろう？と自問自答しながら、製品だけに頼らずにこの強みを言語化…" at bounding box center [534, 283] width 620 height 111
drag, startPoint x: 436, startPoint y: 289, endPoint x: 840, endPoint y: 289, distance: 404.7
click at [829, 289] on p "それでも何とか売上は伸び続け、[DATE]にはオフィスを拡張移転。改めてアキュイティーの強みは何だろう？と自問自答しながら、製品だけに頼らずにこの強みを言語化…" at bounding box center [534, 283] width 620 height 111
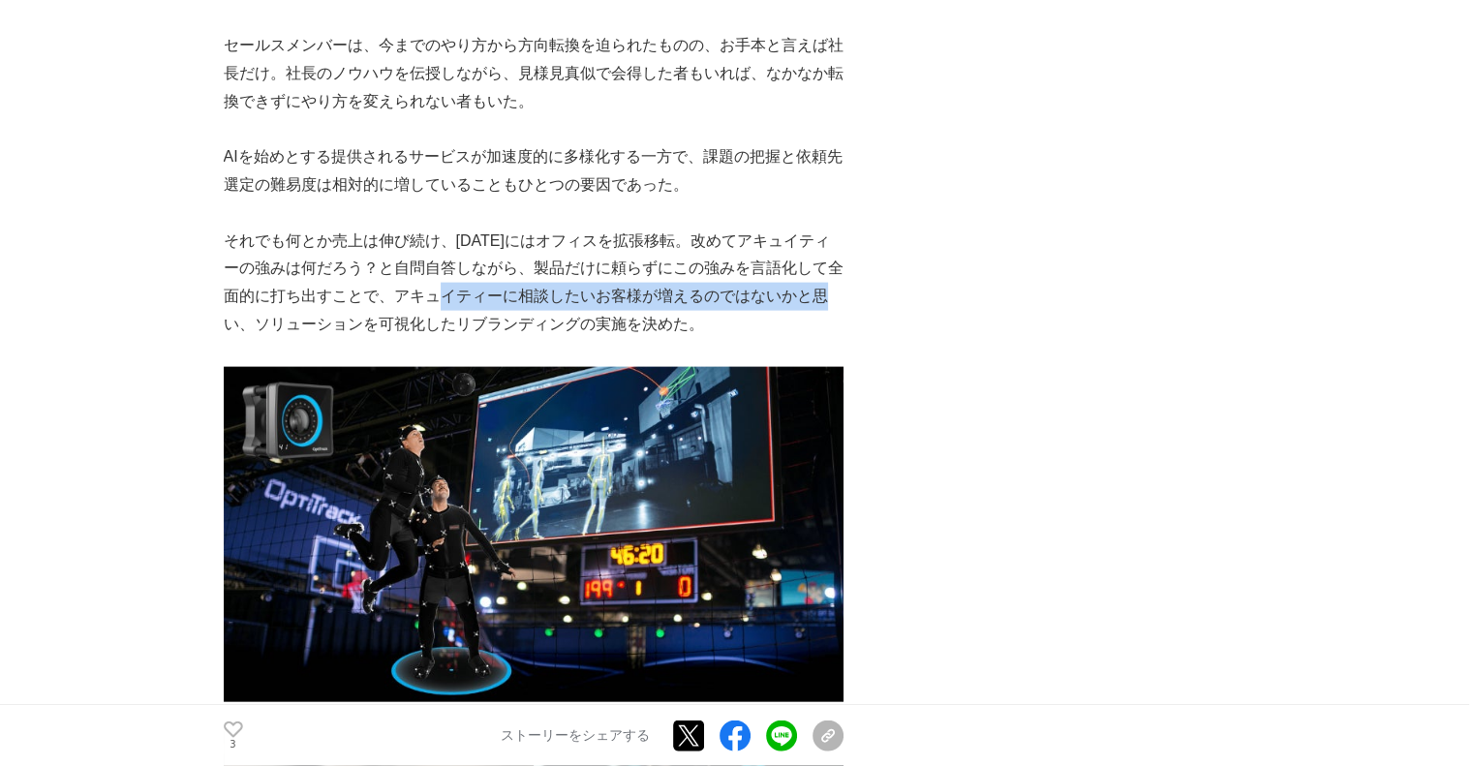
click at [794, 291] on p "それでも何とか売上は伸び続け、[DATE]にはオフィスを拡張移転。改めてアキュイティーの強みは何だろう？と自問自答しながら、製品だけに頼らずにこの強みを言語化…" at bounding box center [534, 283] width 620 height 111
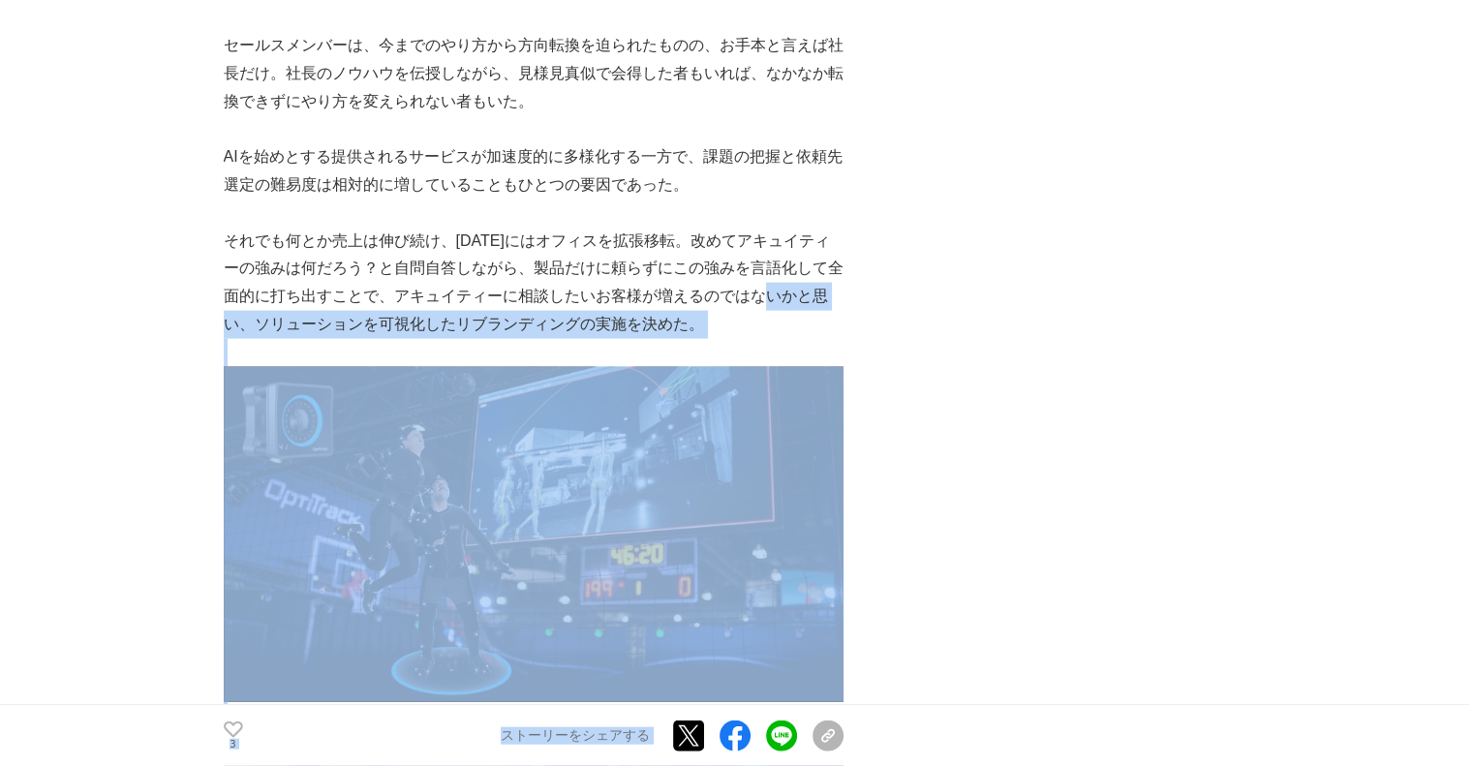
drag, startPoint x: 856, startPoint y: 317, endPoint x: 709, endPoint y: 289, distance: 149.6
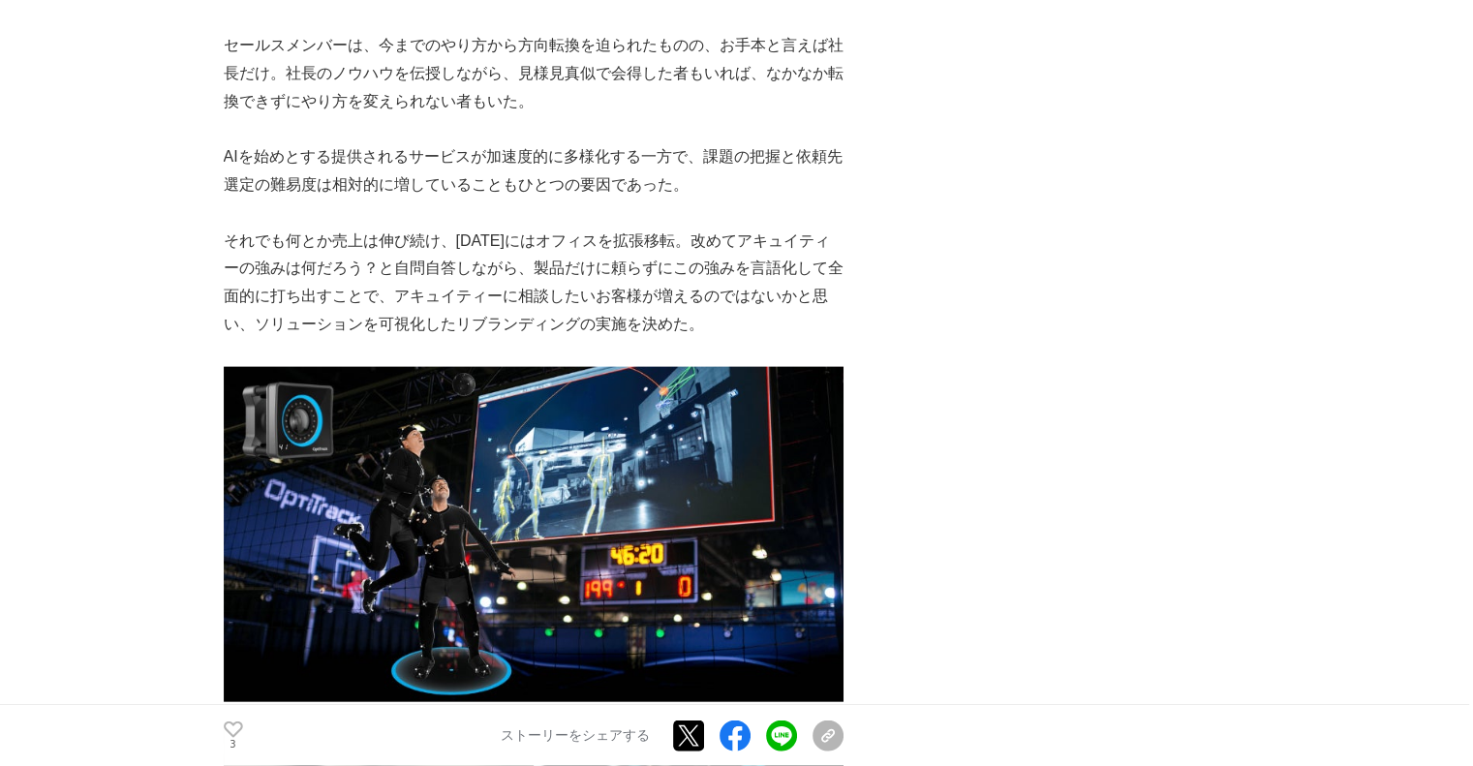
click at [486, 293] on p "それでも何とか売上は伸び続け、[DATE]にはオフィスを拡張移転。改めてアキュイティーの強みは何だろう？と自問自答しながら、製品だけに頼らずにこの強みを言語化…" at bounding box center [534, 283] width 620 height 111
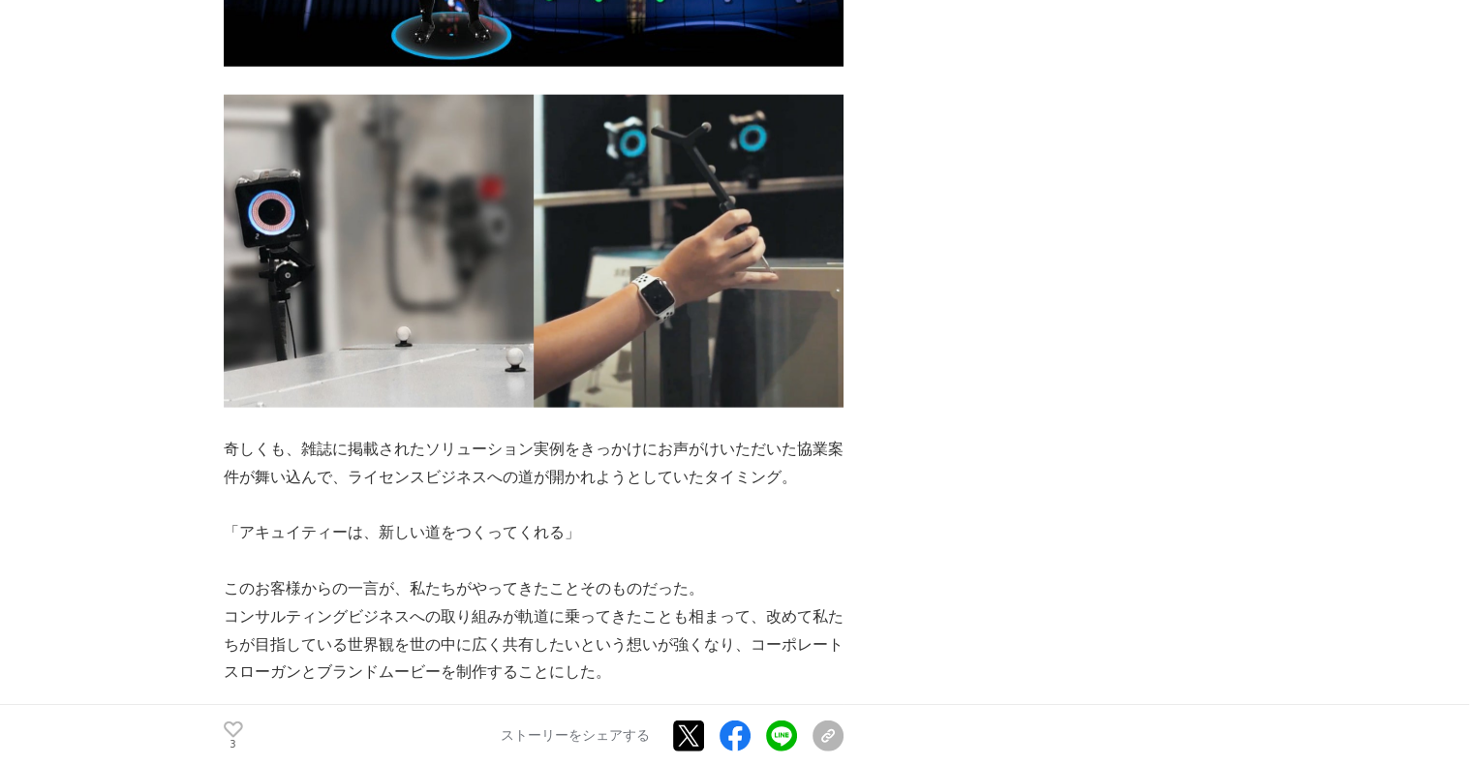
scroll to position [4841, 0]
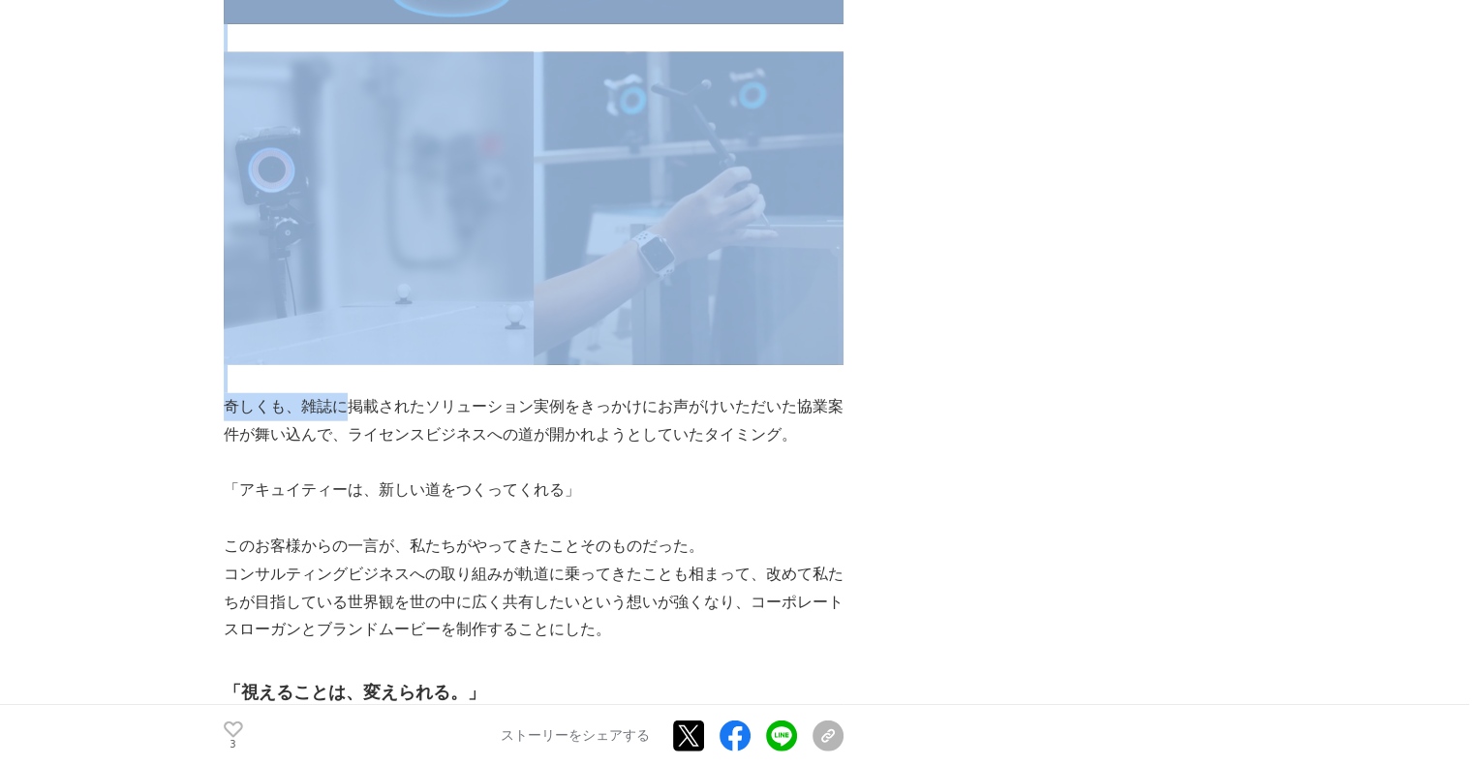
drag, startPoint x: 196, startPoint y: 425, endPoint x: 352, endPoint y: 413, distance: 157.3
click at [352, 413] on main "創業から８年。アキュイティー株式会社が「画像処理×AI」という新たなビジネス分野での提供価値を言語化するまで AI #AI #DX #製造業 3" at bounding box center [736, 417] width 1473 height 10280
click at [352, 417] on p "奇しくも、雑誌に掲載されたソリューション実例をきっかけにお声がけいただいた協業案件が舞い込んで、ライセンスビジネスへの道が開かれようとしていたタイミング。" at bounding box center [534, 421] width 620 height 56
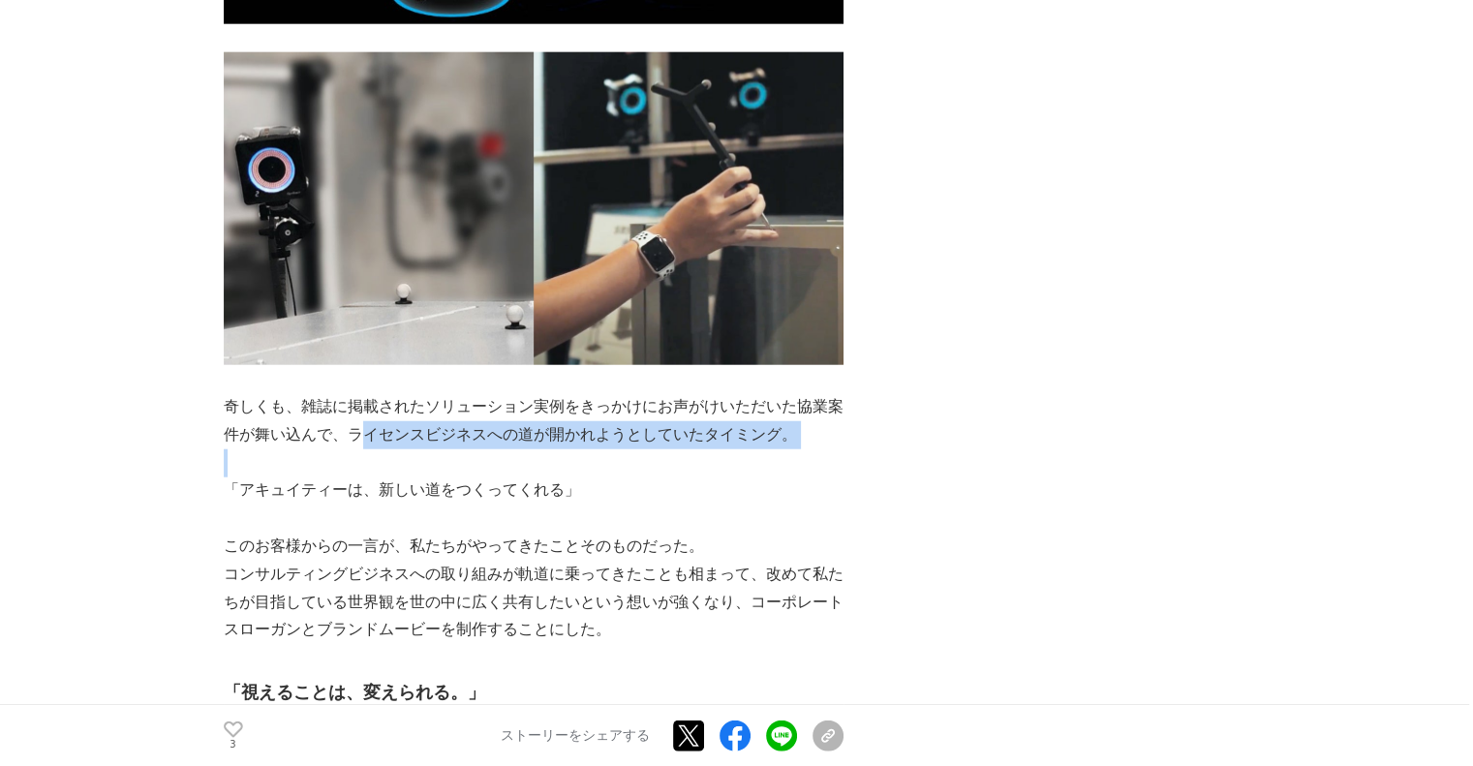
drag, startPoint x: 358, startPoint y: 442, endPoint x: 482, endPoint y: 451, distance: 124.2
click at [475, 448] on p "奇しくも、雑誌に掲載されたソリューション実例をきっかけにお声がけいただいた協業案件が舞い込んで、ライセンスビジネスへの道が開かれようとしていたタイミング。" at bounding box center [534, 421] width 620 height 56
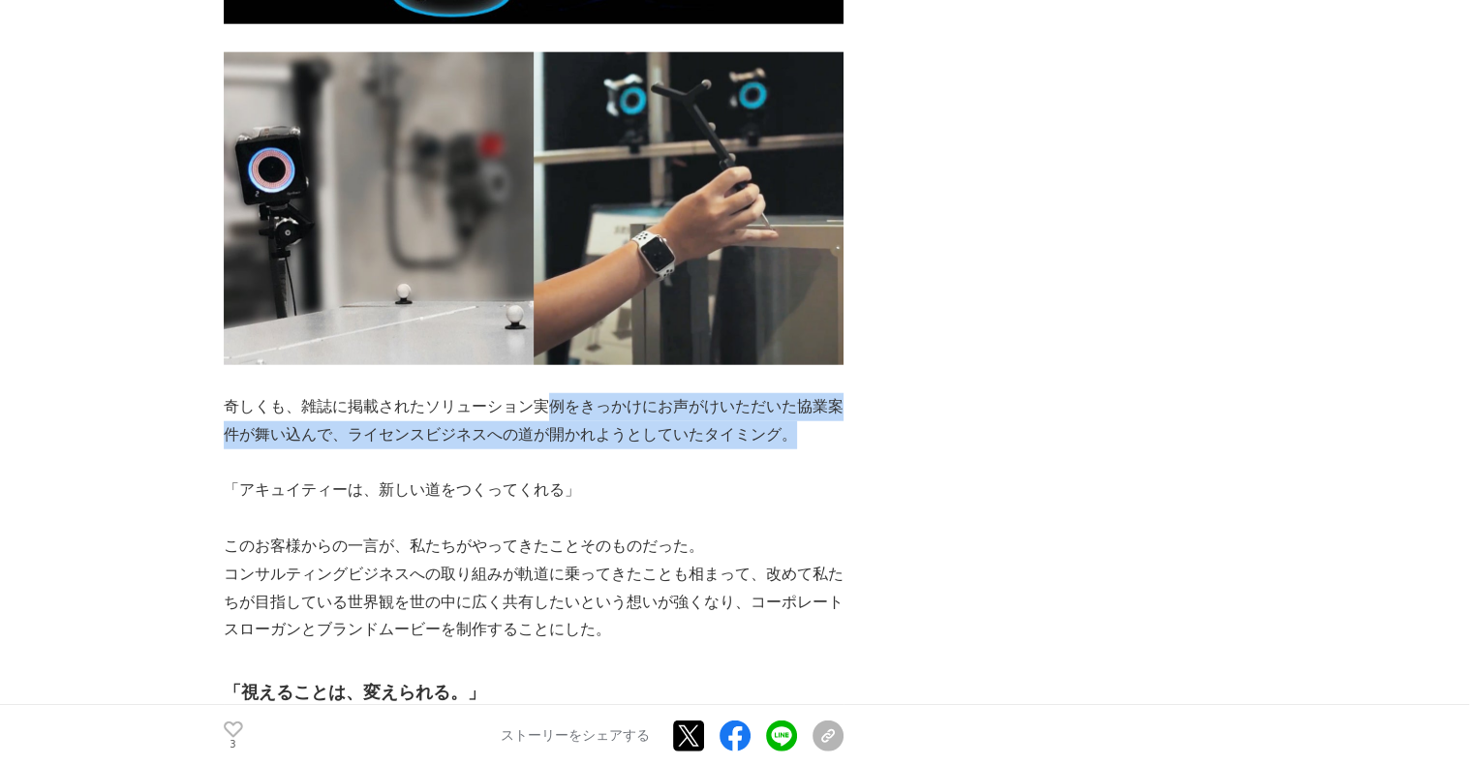
drag, startPoint x: 813, startPoint y: 444, endPoint x: 527, endPoint y: 416, distance: 288.0
click at [535, 417] on p "奇しくも、雑誌に掲載されたソリューション実例をきっかけにお声がけいただいた協業案件が舞い込んで、ライセンスビジネスへの道が開かれようとしていたタイミング。" at bounding box center [534, 421] width 620 height 56
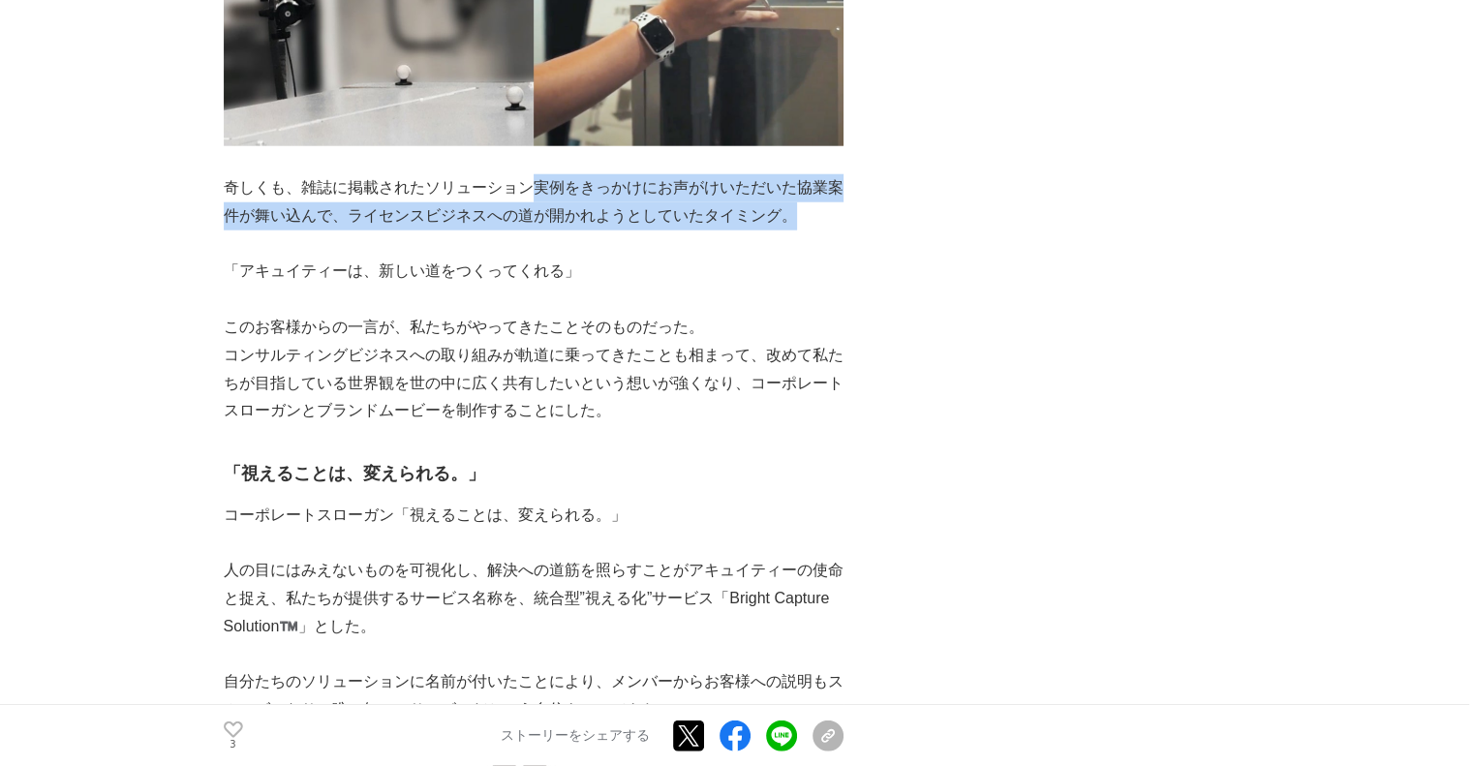
scroll to position [5132, 0]
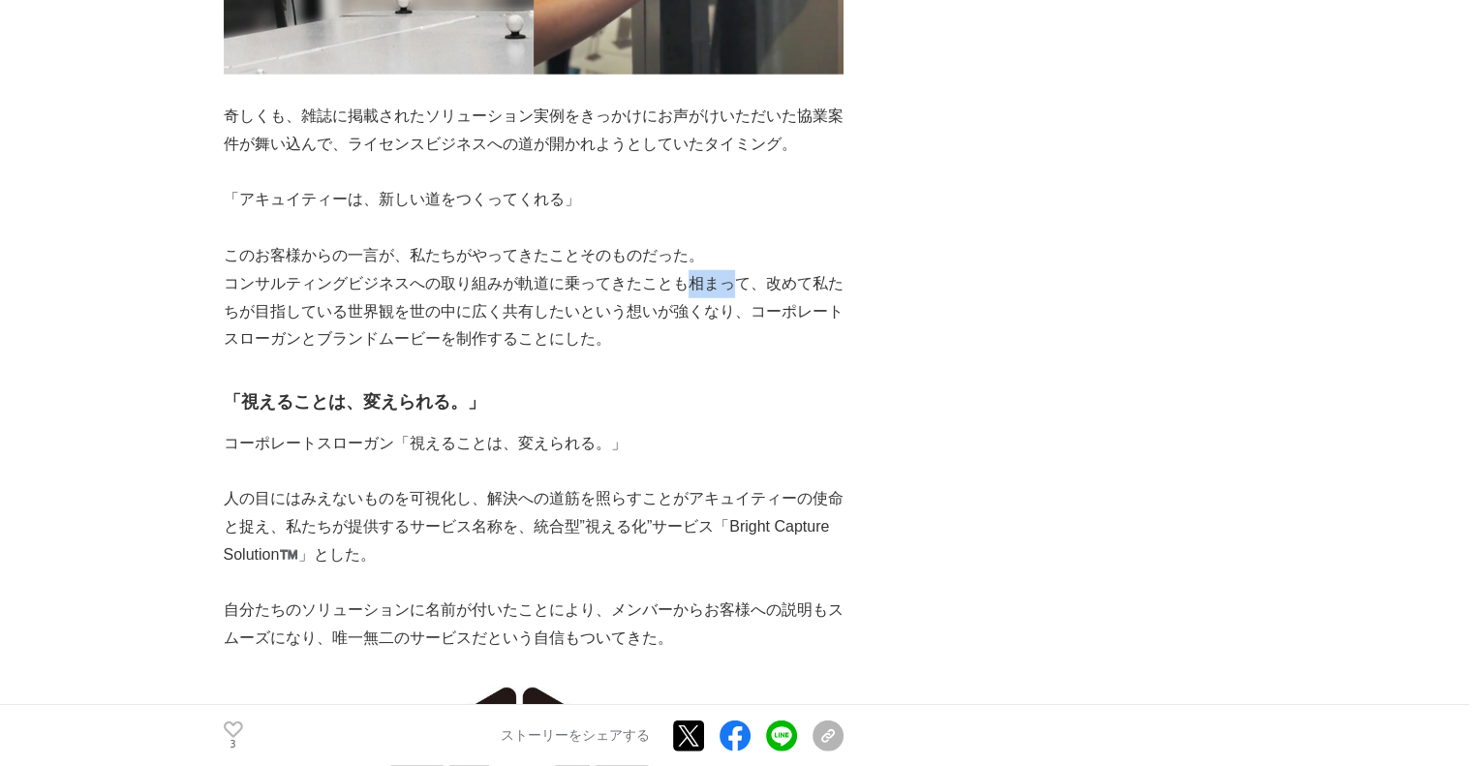
drag, startPoint x: 705, startPoint y: 288, endPoint x: 524, endPoint y: 269, distance: 182.0
click at [524, 269] on p "このお客様からの一言が、私たちがやってきたことそのものだった。" at bounding box center [534, 256] width 620 height 28
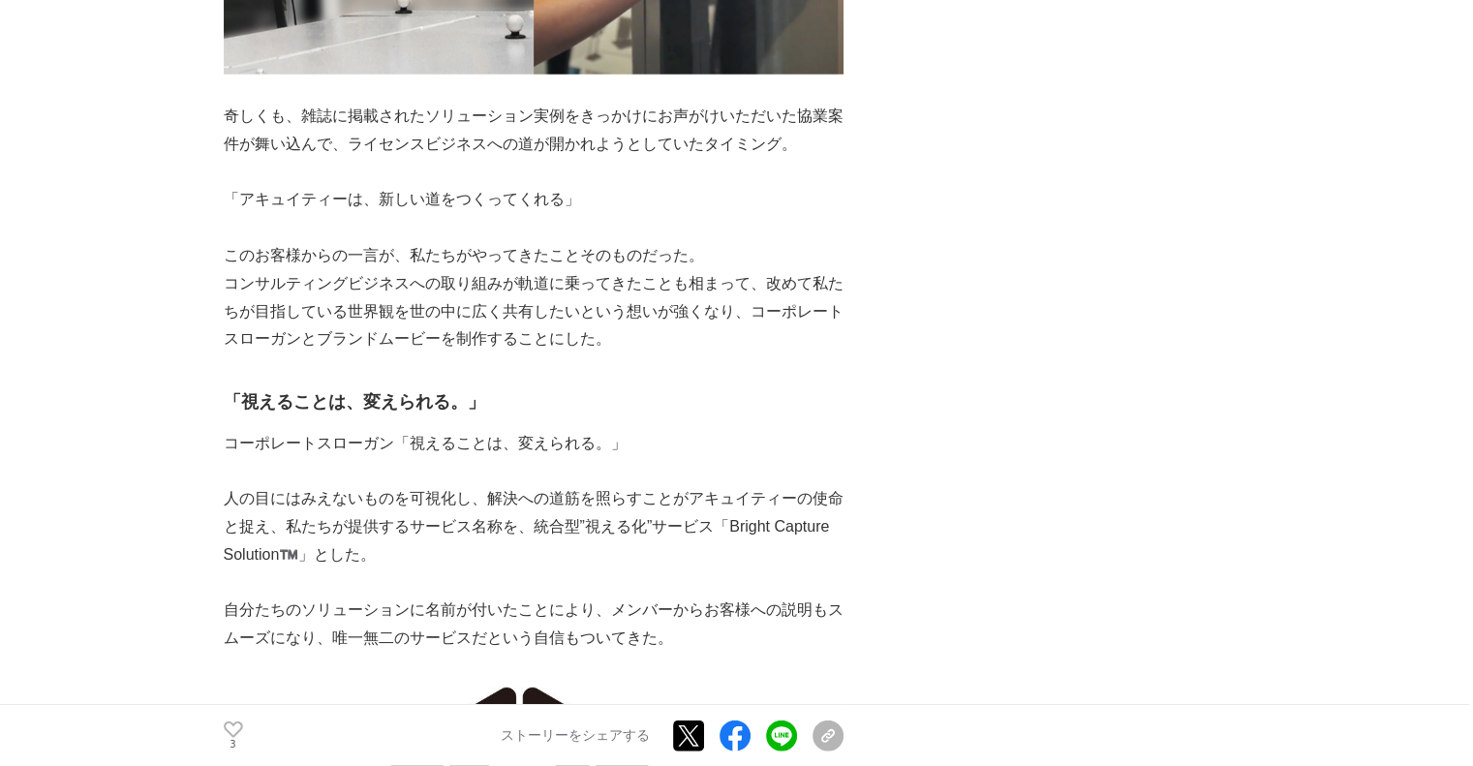
click at [602, 288] on p "コンサルティングビジネスへの取り組みが軌道に乗ってきたことも相まって、改めて私たちが目指している世界観を世の中に広く共有したいという想いが強くなり、コーポレー…" at bounding box center [534, 311] width 620 height 83
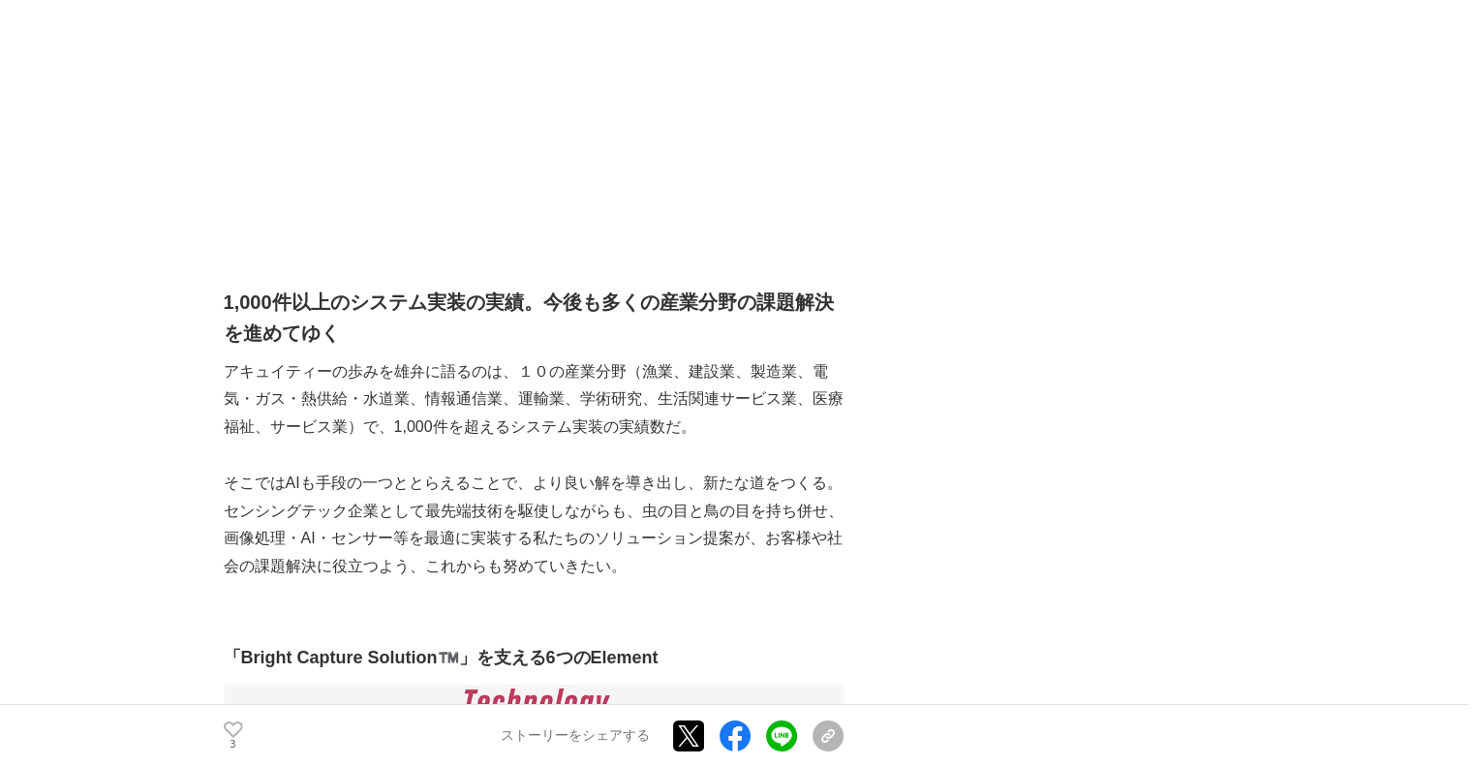
scroll to position [6778, 0]
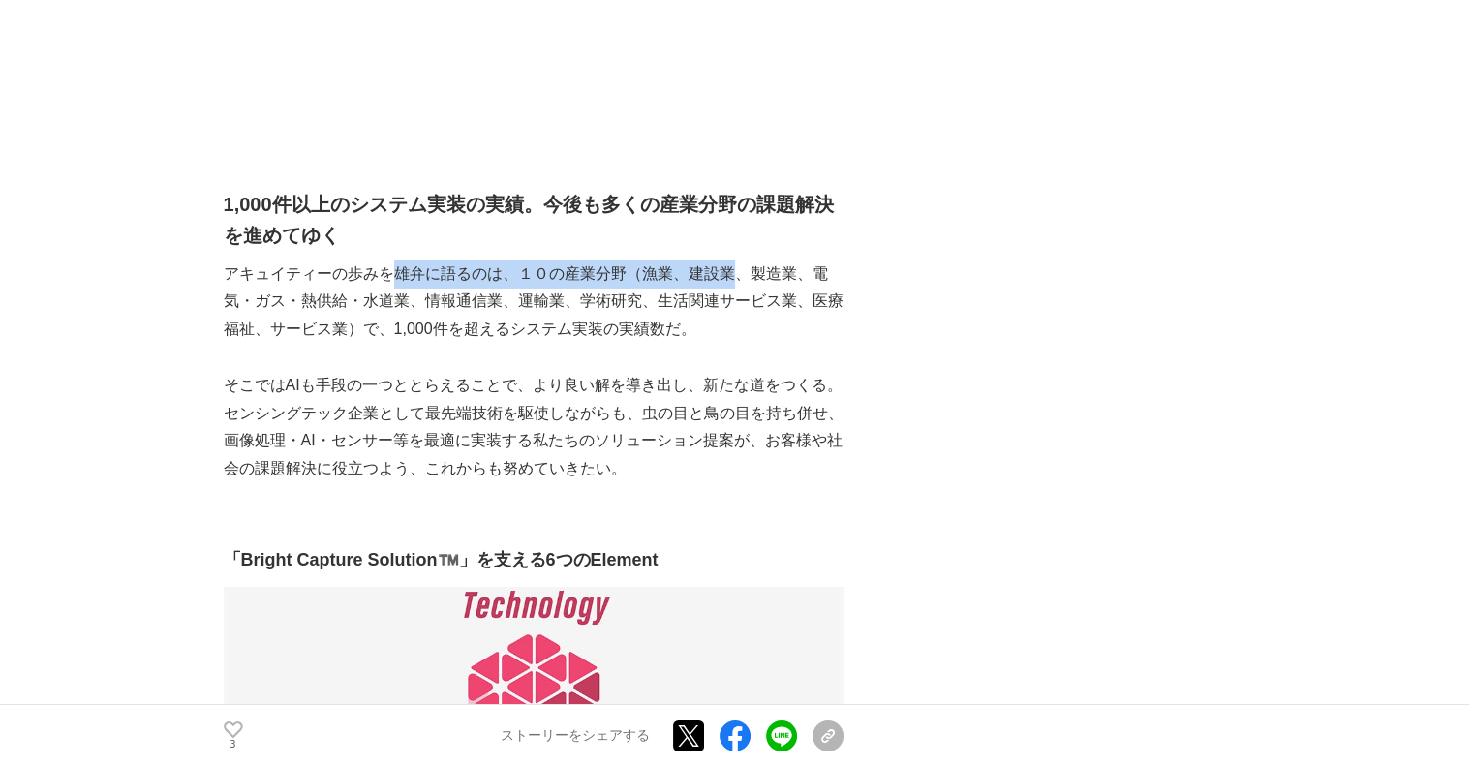
drag, startPoint x: 729, startPoint y: 268, endPoint x: 941, endPoint y: 286, distance: 212.8
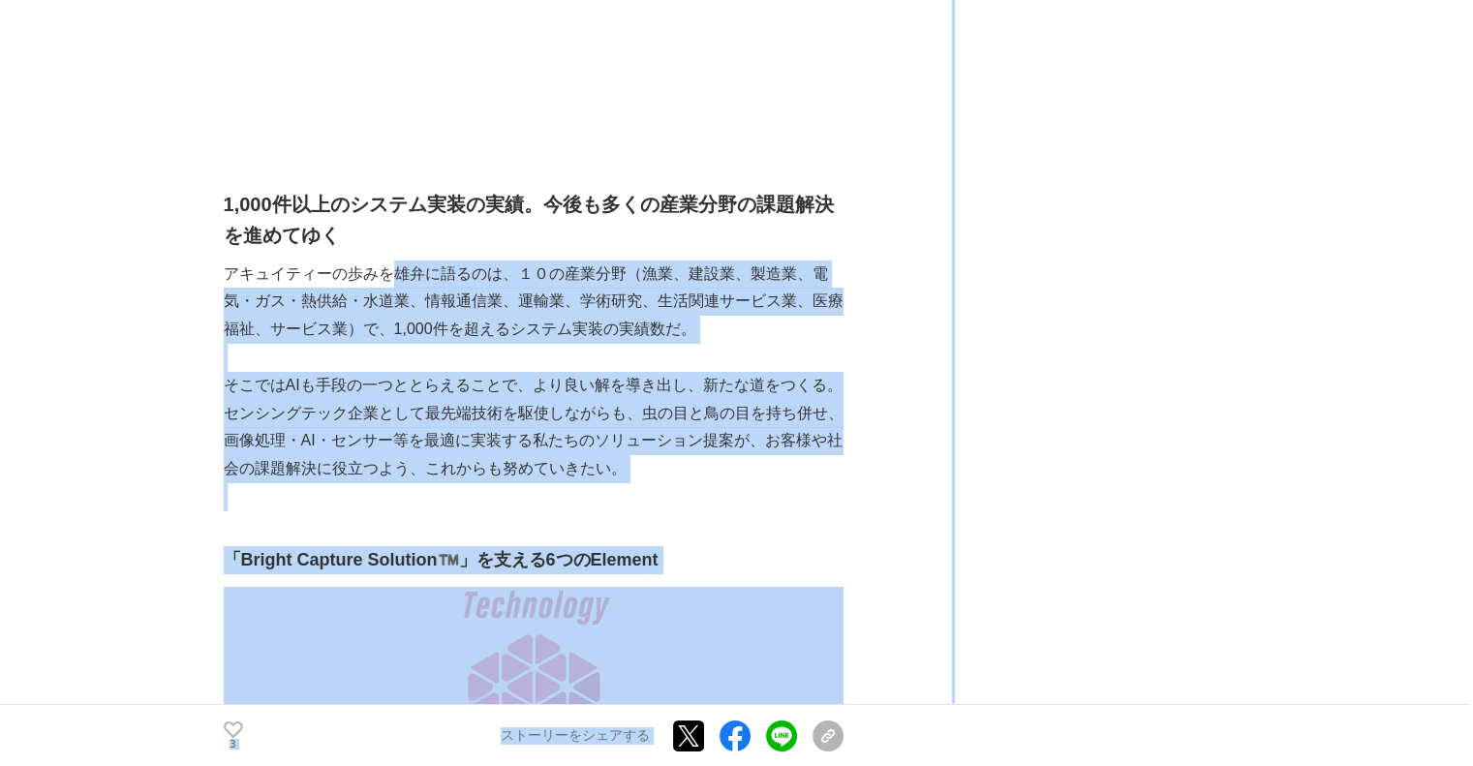
click at [620, 307] on p "アキュイティーの歩みを雄弁に語るのは、１０の産業分野（漁業、建設業、製造業、電気・ガス・熱供給・水道業、情報通信業、運輸業、学術研究、生活関連サービス業、医療…" at bounding box center [534, 301] width 620 height 83
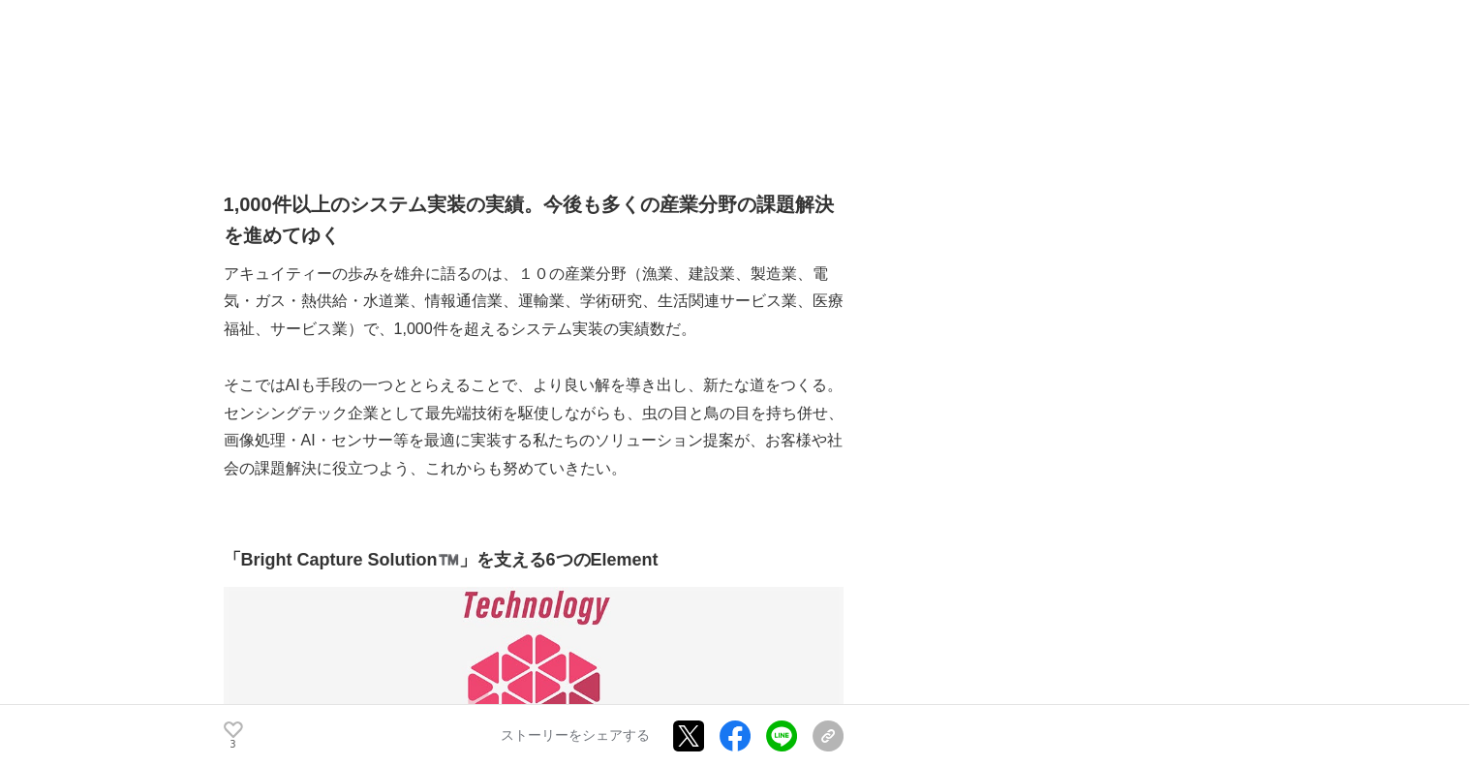
drag, startPoint x: 743, startPoint y: 323, endPoint x: 499, endPoint y: 308, distance: 244.5
click at [531, 309] on p "アキュイティーの歩みを雄弁に語るのは、１０の産業分野（漁業、建設業、製造業、電気・ガス・熱供給・水道業、情報通信業、運輸業、学術研究、生活関連サービス業、医療…" at bounding box center [534, 301] width 620 height 83
click at [506, 372] on p "そこではAIも手段の一つととらえることで、より良い解を導き出し、新たな道をつくる。" at bounding box center [534, 386] width 620 height 28
drag, startPoint x: 298, startPoint y: 375, endPoint x: 622, endPoint y: 382, distance: 323.5
click at [594, 380] on p "そこではAIも手段の一つととらえることで、より良い解を導き出し、新たな道をつくる。" at bounding box center [534, 386] width 620 height 28
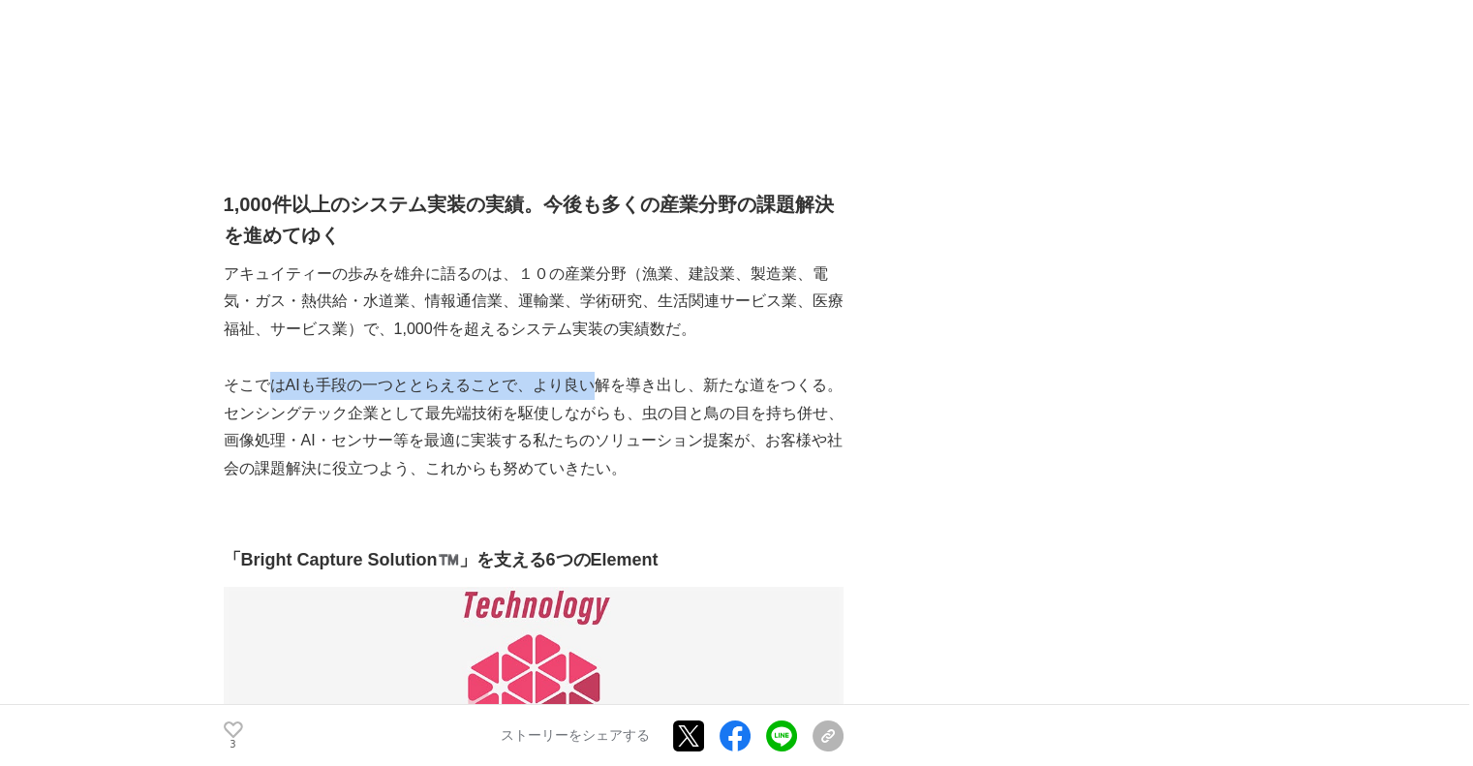
drag, startPoint x: 565, startPoint y: 381, endPoint x: 529, endPoint y: 382, distance: 36.8
click at [565, 381] on p "そこではAIも手段の一つととらえることで、より良い解を導き出し、新たな道をつくる。" at bounding box center [534, 386] width 620 height 28
drag, startPoint x: 311, startPoint y: 388, endPoint x: 695, endPoint y: 386, distance: 384.4
click at [697, 386] on p "そこではAIも手段の一つととらえることで、より良い解を導き出し、新たな道をつくる。" at bounding box center [534, 386] width 620 height 28
click at [689, 386] on p "そこではAIも手段の一つととらえることで、より良い解を導き出し、新たな道をつくる。" at bounding box center [534, 386] width 620 height 28
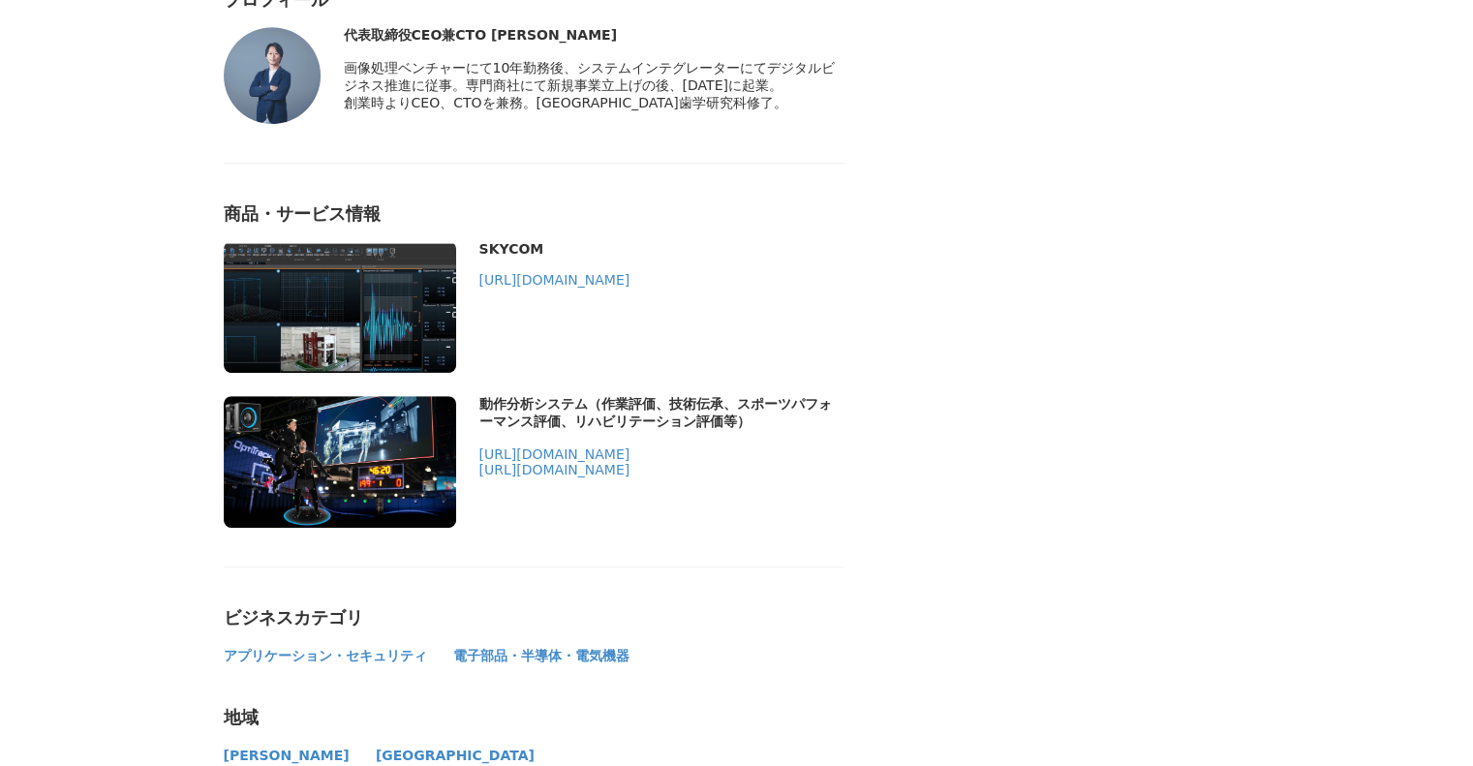
scroll to position [8520, 0]
